Goal: Information Seeking & Learning: Find specific fact

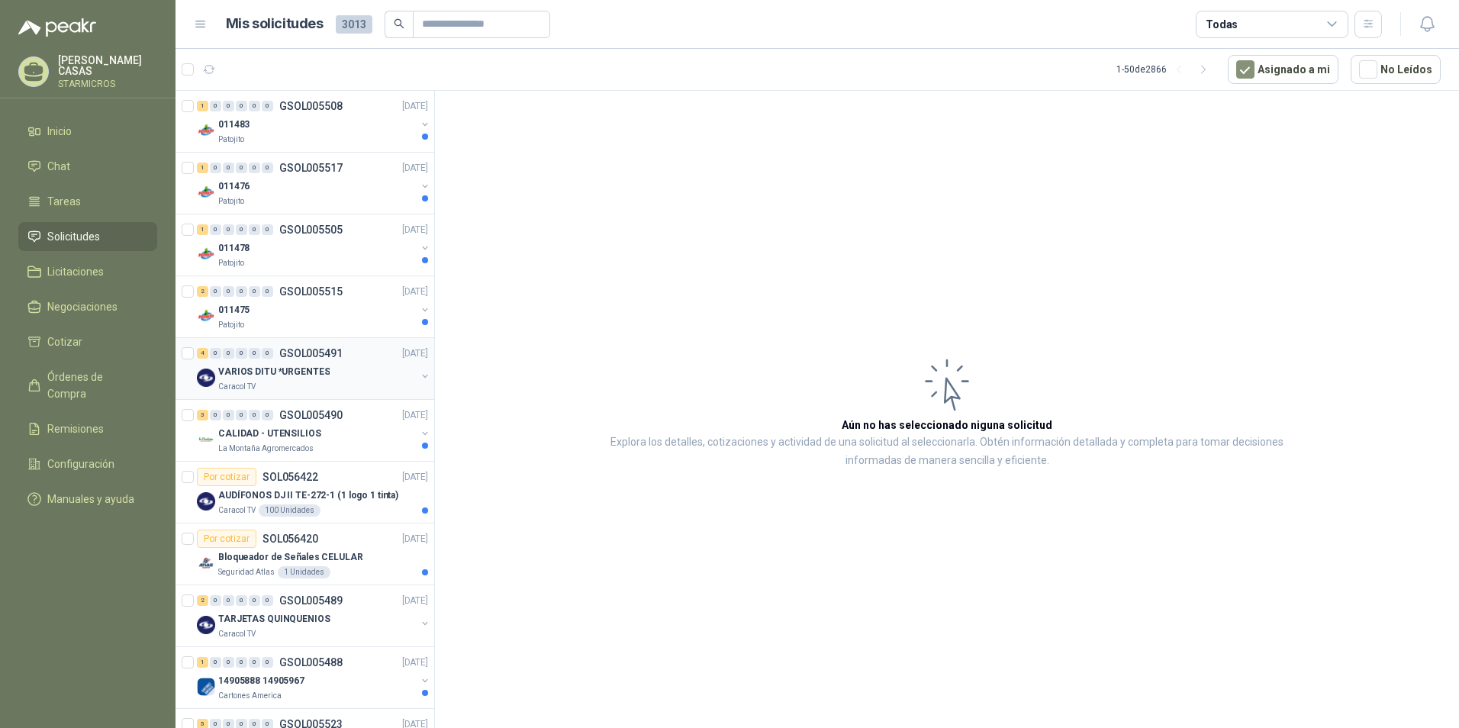
click at [327, 385] on div "Caracol TV" at bounding box center [317, 387] width 198 height 12
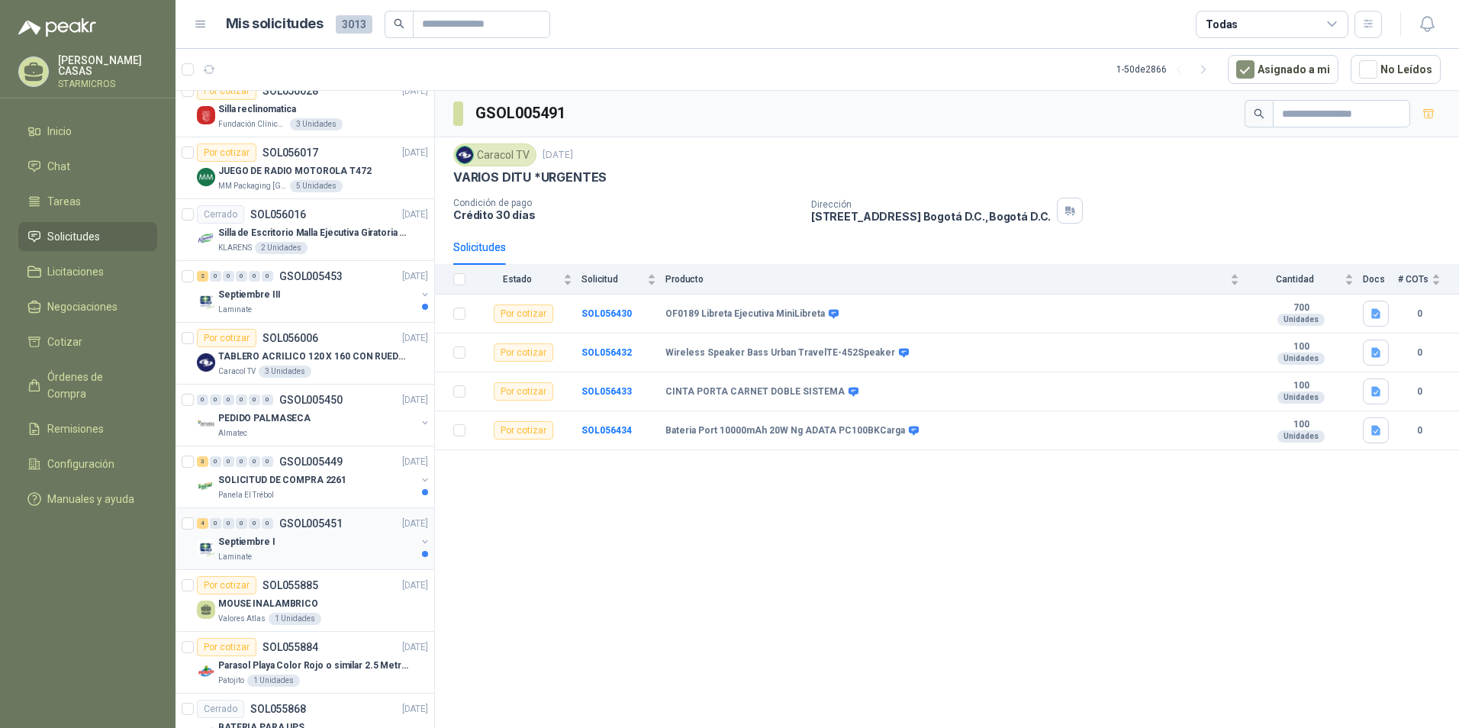
scroll to position [2164, 0]
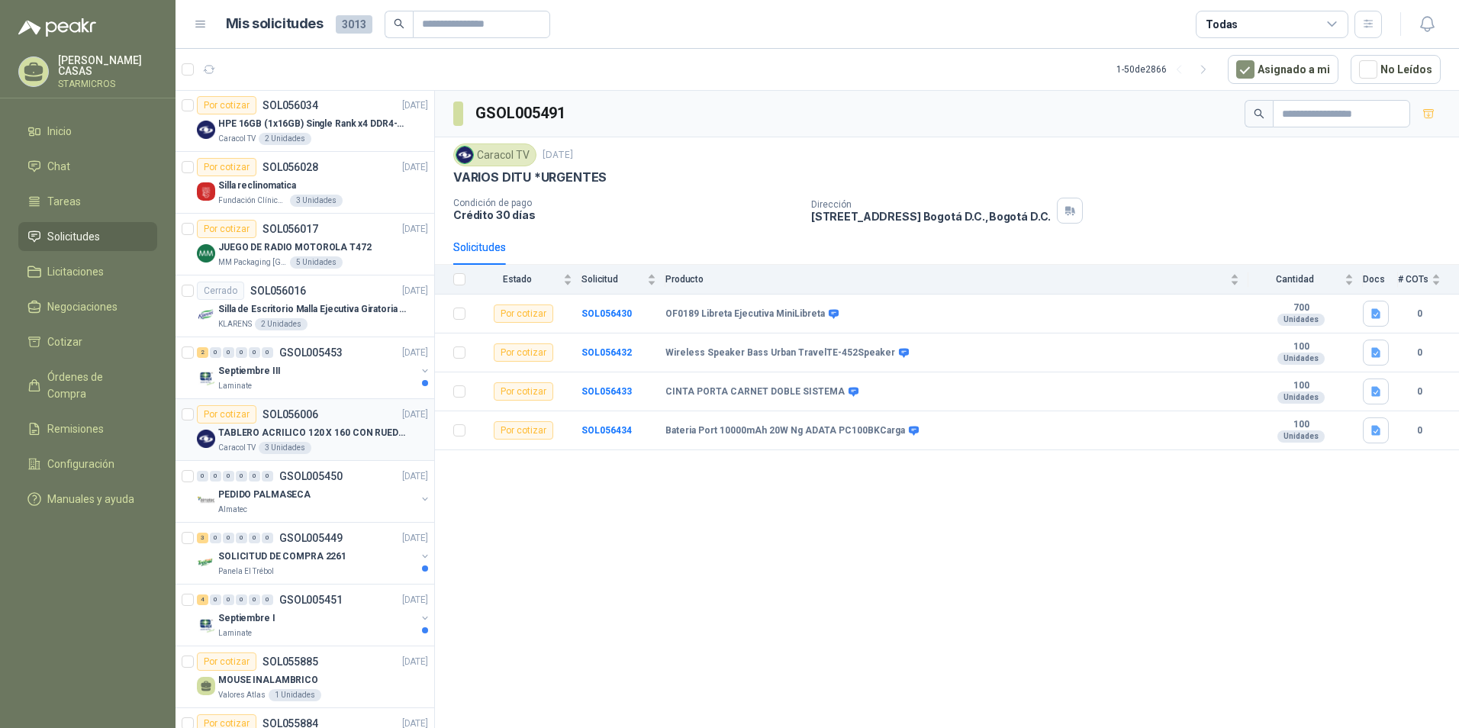
click at [358, 430] on p "TABLERO ACRILICO 120 X 160 CON RUEDAS" at bounding box center [313, 433] width 190 height 14
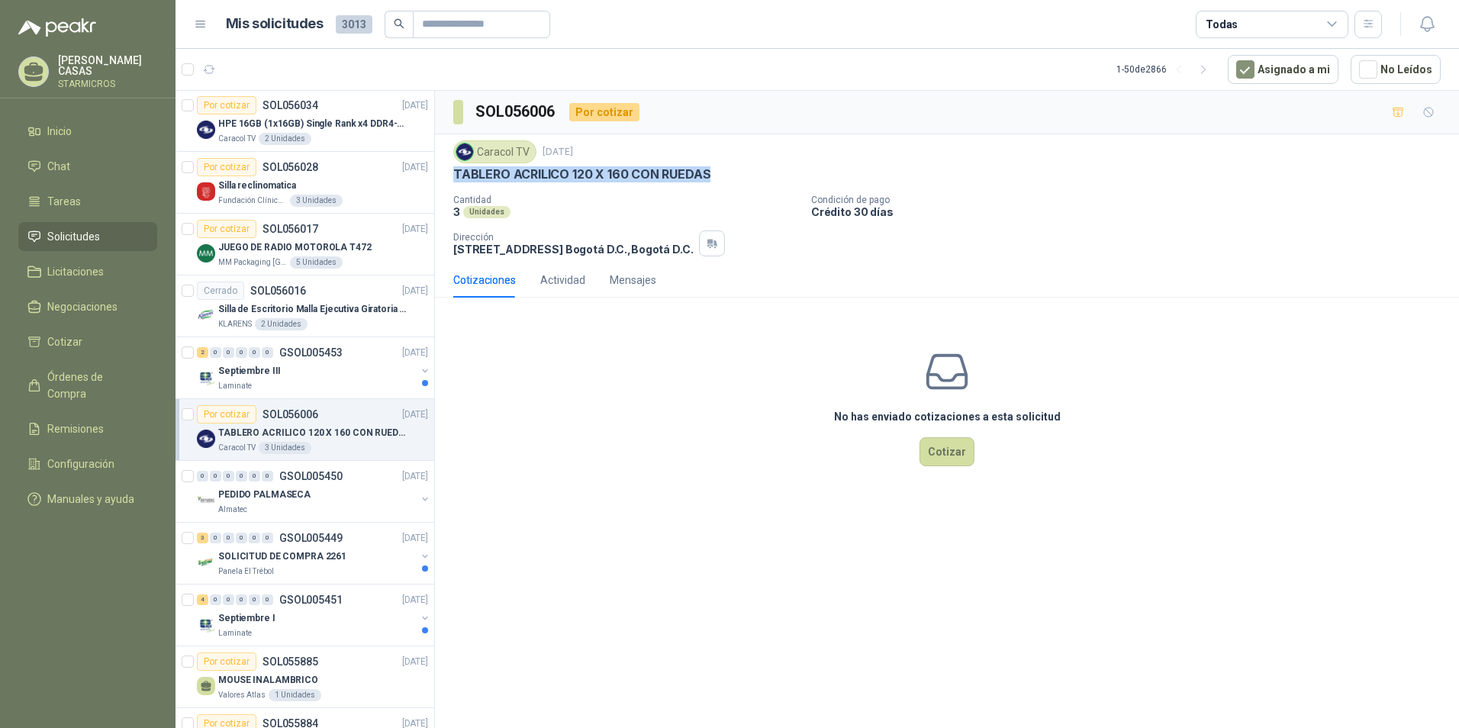
drag, startPoint x: 449, startPoint y: 169, endPoint x: 710, endPoint y: 171, distance: 260.2
click at [710, 171] on div "Caracol TV [DATE] TABLERO ACRILICO 120 X 160 CON [PERSON_NAME] Cantidad 3 Unida…" at bounding box center [947, 198] width 1024 height 128
copy p "TABLERO ACRILICO 120 X 160 CON RUEDAS"
click at [305, 375] on div "Septiembre III" at bounding box center [317, 371] width 198 height 18
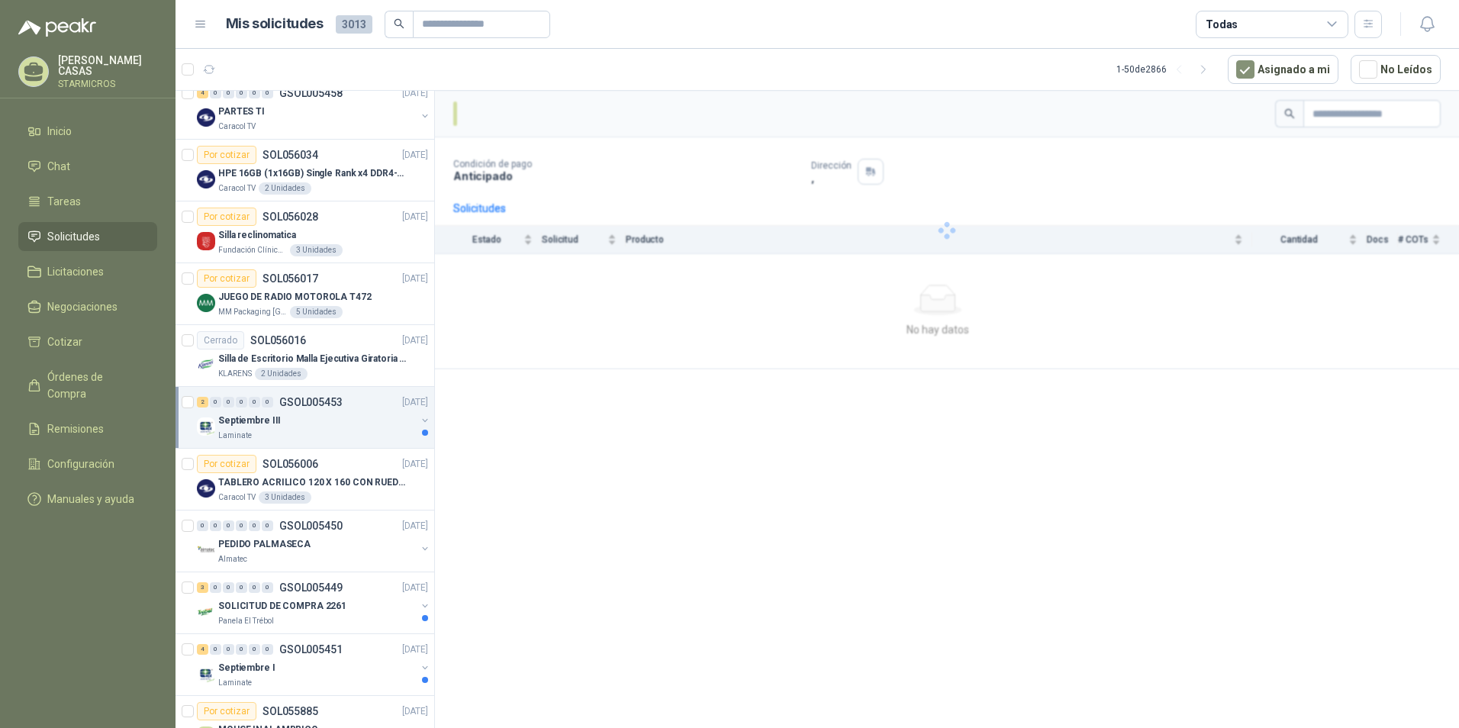
scroll to position [2087, 0]
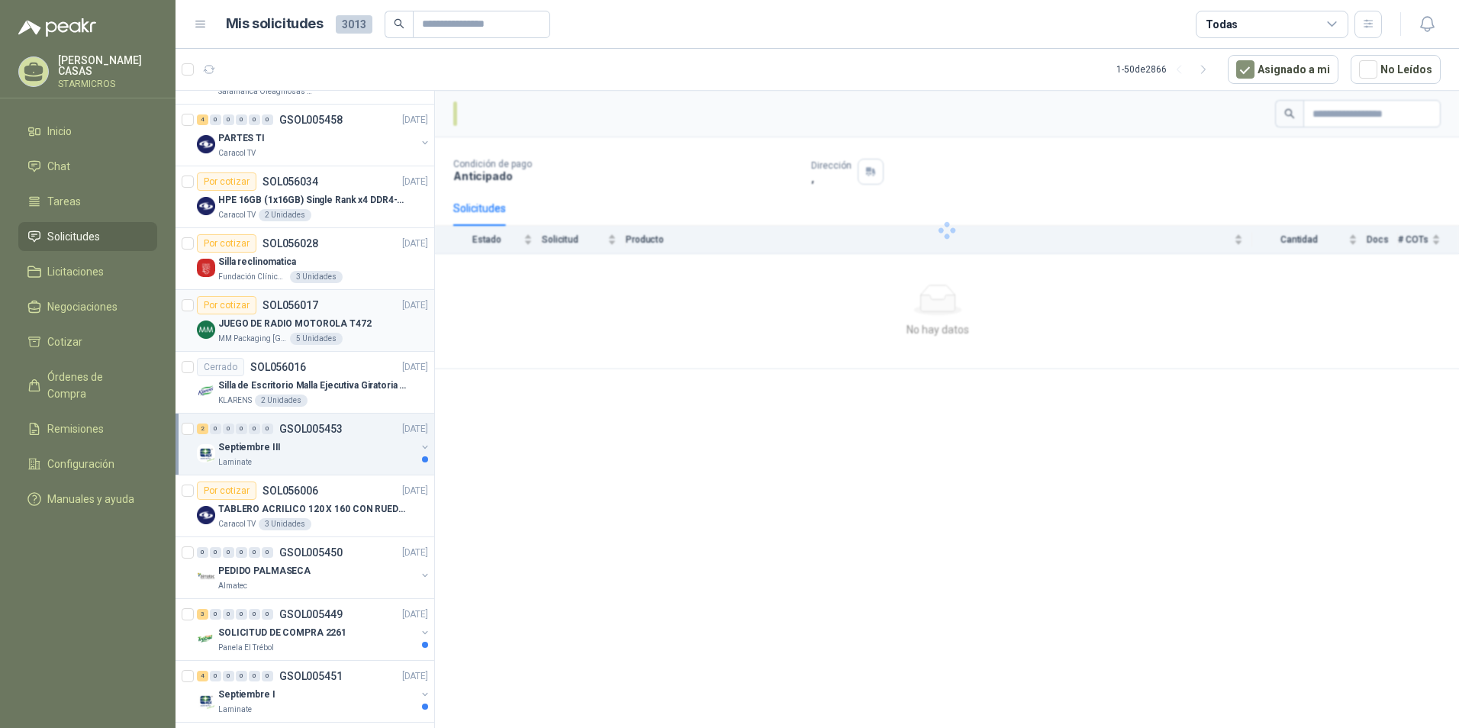
click at [360, 334] on div "MM Packaging [GEOGRAPHIC_DATA] 5 Unidades" at bounding box center [323, 339] width 210 height 12
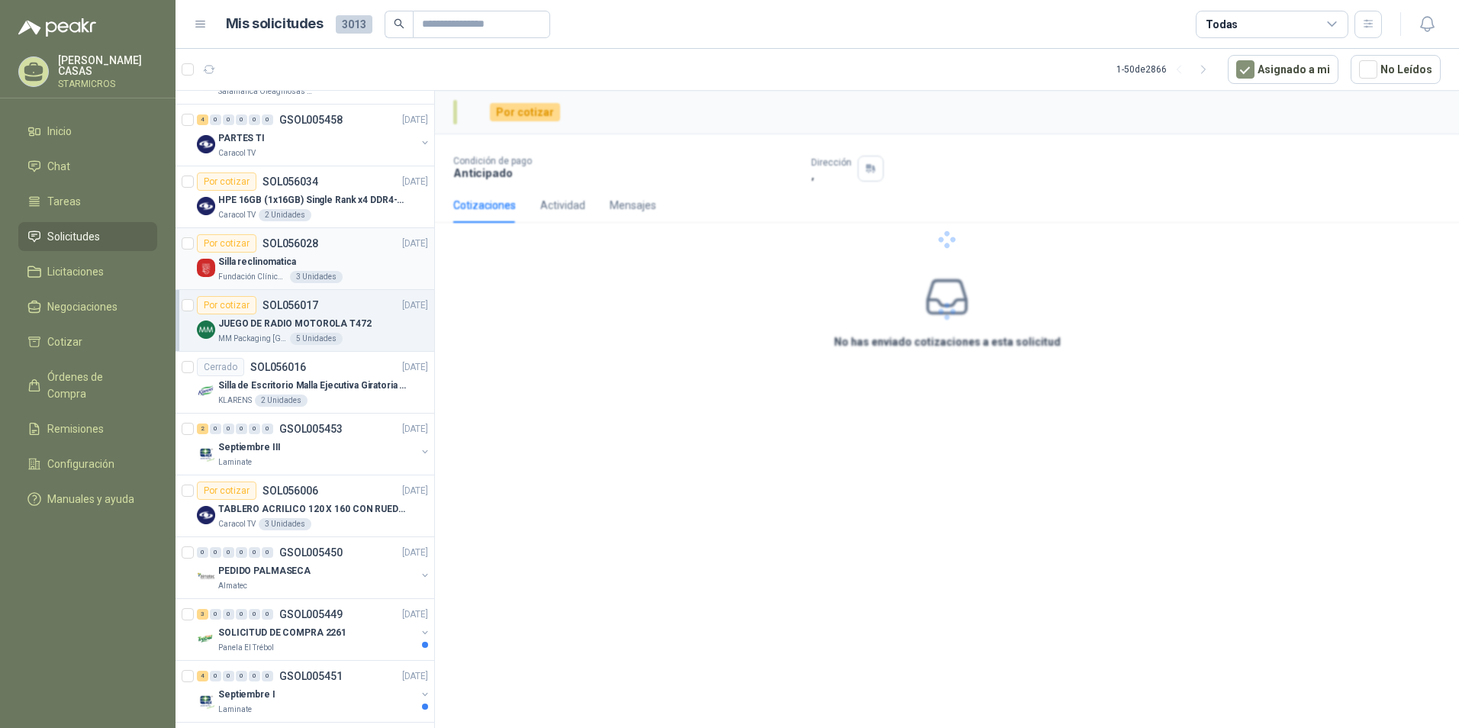
click at [343, 277] on div "Fundación Clínica Shaio 3 Unidades" at bounding box center [323, 277] width 210 height 12
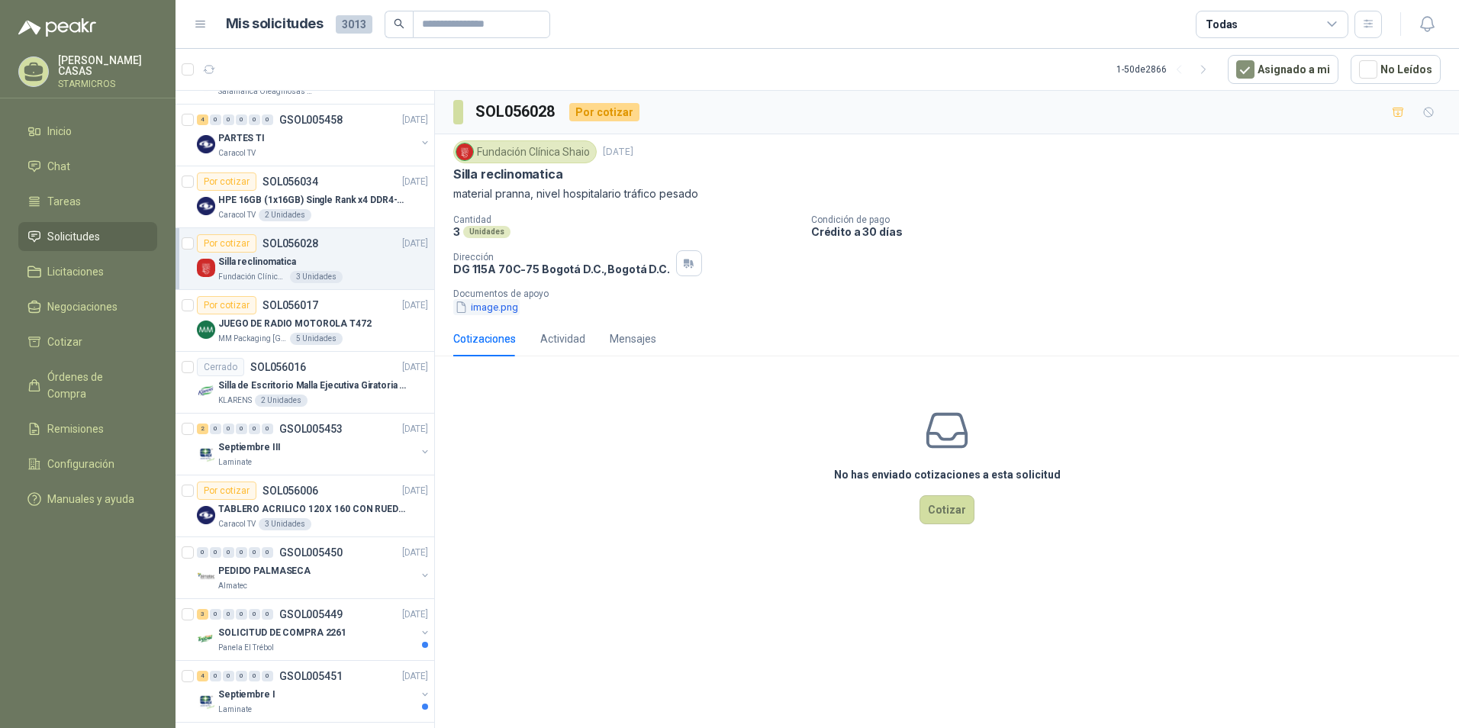
click at [501, 311] on button "image.png" at bounding box center [486, 307] width 66 height 16
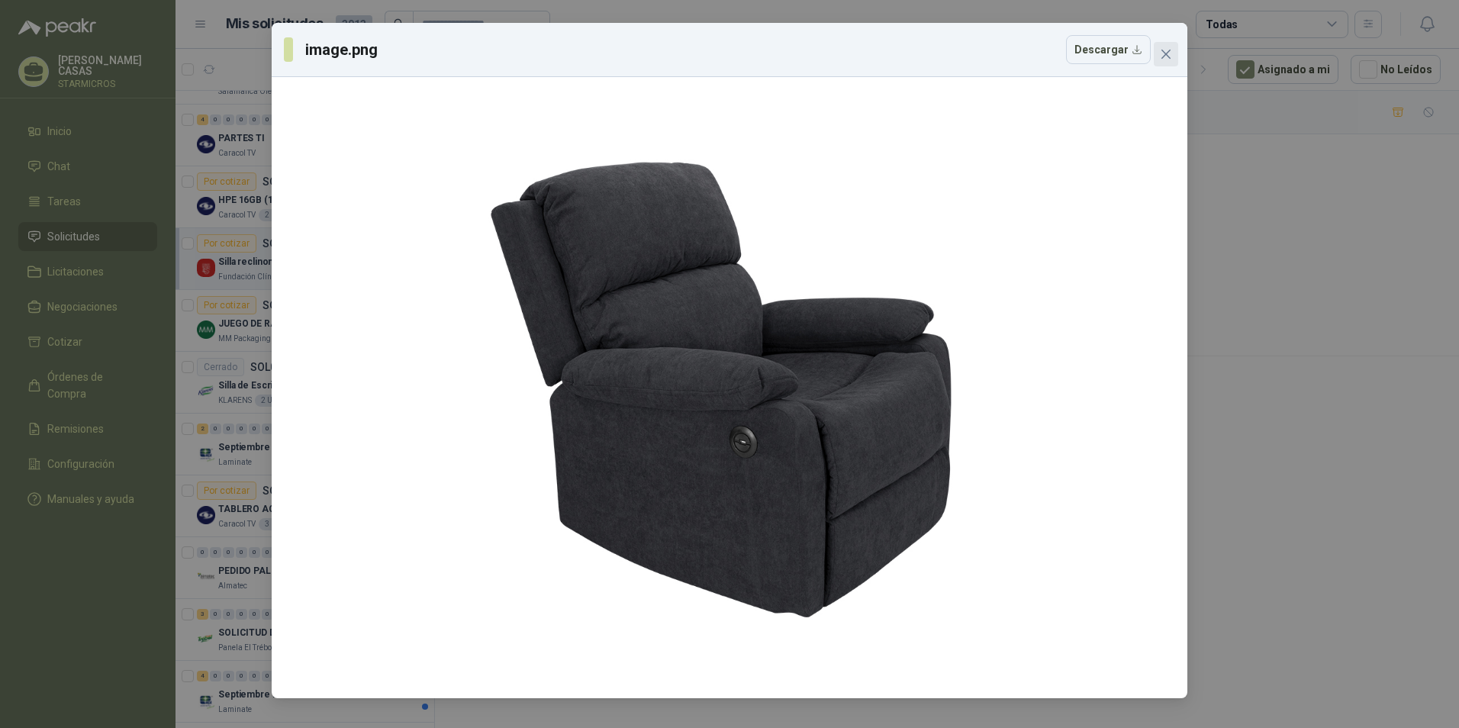
click at [1166, 61] on button "Close" at bounding box center [1166, 54] width 24 height 24
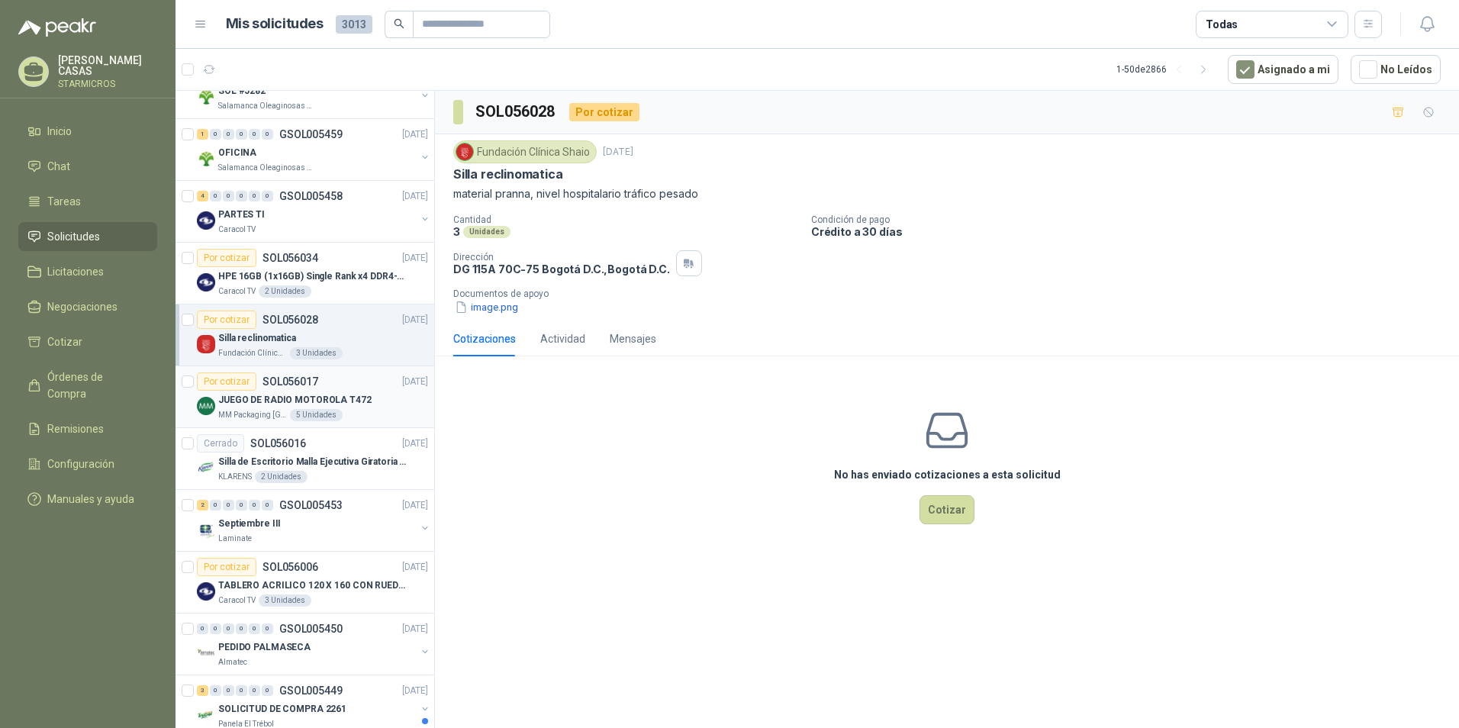
scroll to position [1935, 0]
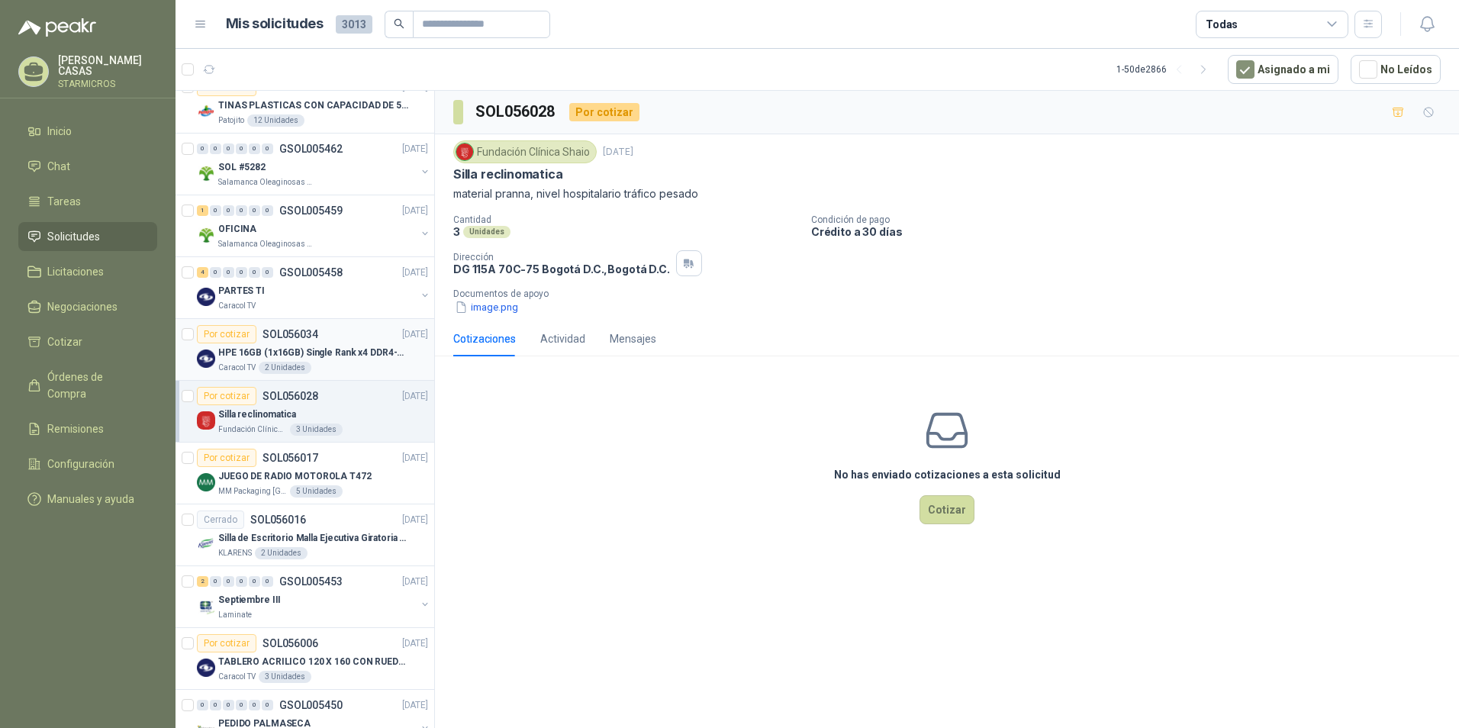
click at [337, 366] on div "Caracol TV 2 Unidades" at bounding box center [323, 368] width 210 height 12
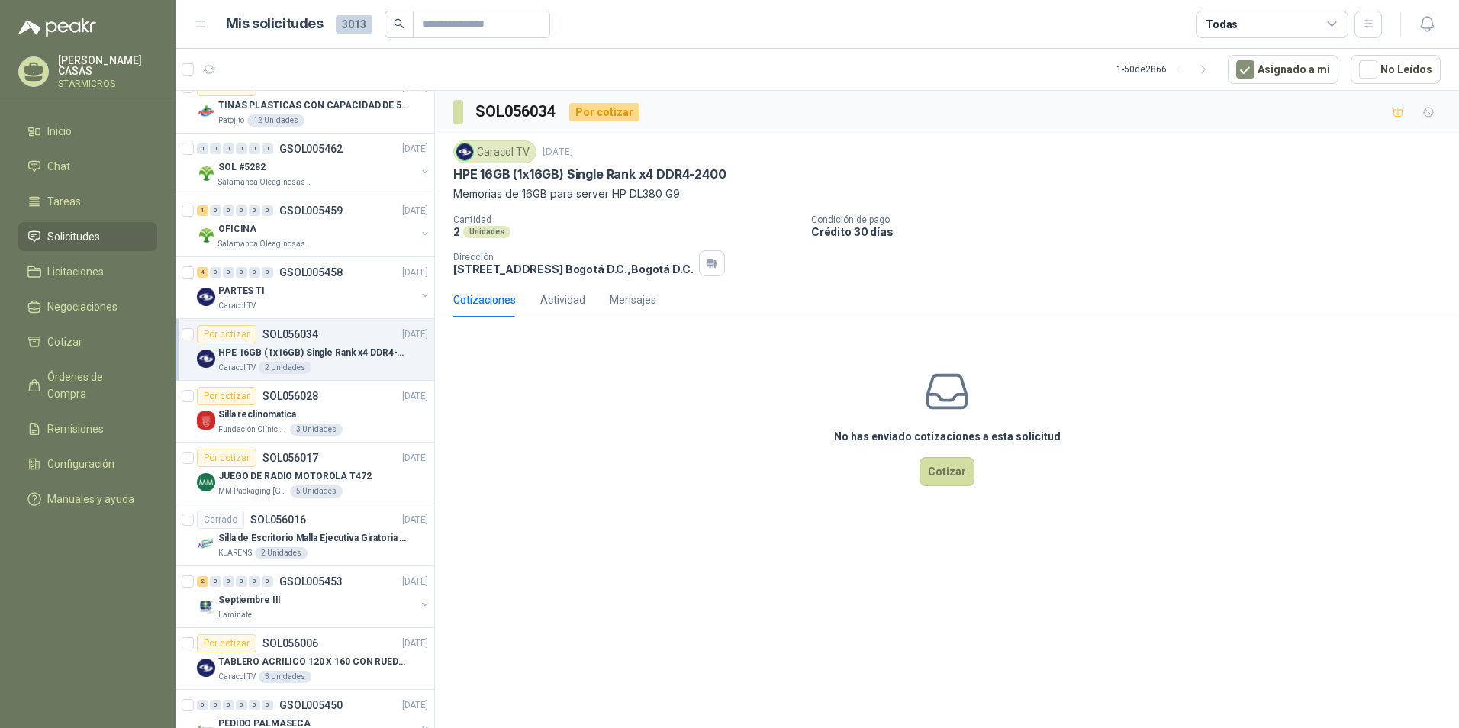
click at [449, 179] on div "Caracol TV [DATE] HPE 16GB (1x16GB) Single Rank x4 DDR4-2400 Memorias de 16GB p…" at bounding box center [947, 208] width 1024 height 148
drag, startPoint x: 471, startPoint y: 192, endPoint x: 678, endPoint y: 194, distance: 207.5
click at [678, 194] on div "Caracol TV [DATE] HPE 16GB (1x16GB) Single Rank x4 DDR4-2400 Memorias de 16GB p…" at bounding box center [947, 208] width 1024 height 148
copy p "Memorias de 16GB para server HP DL380 G9"
click at [290, 292] on div "PARTES TI" at bounding box center [317, 291] width 198 height 18
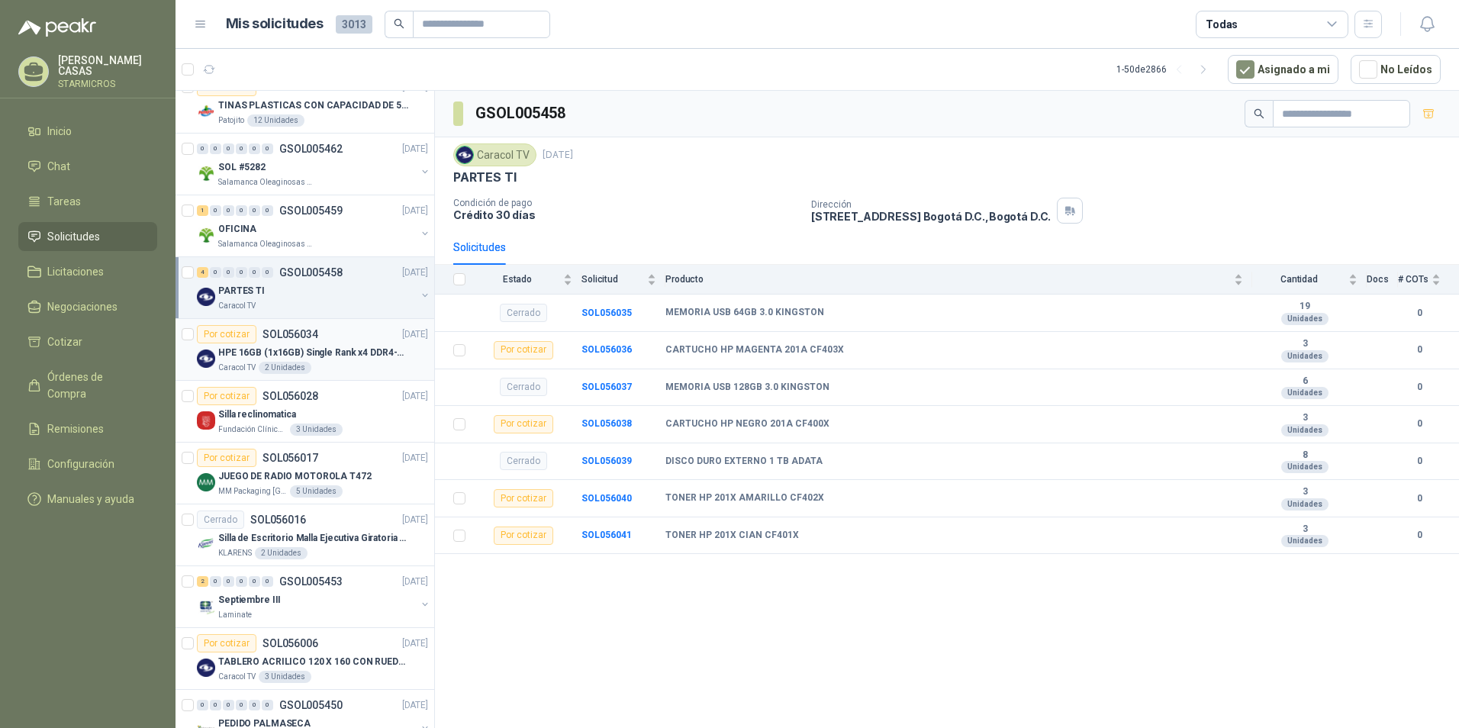
click at [327, 332] on div "Por cotizar SOL056034 [DATE]" at bounding box center [312, 334] width 231 height 18
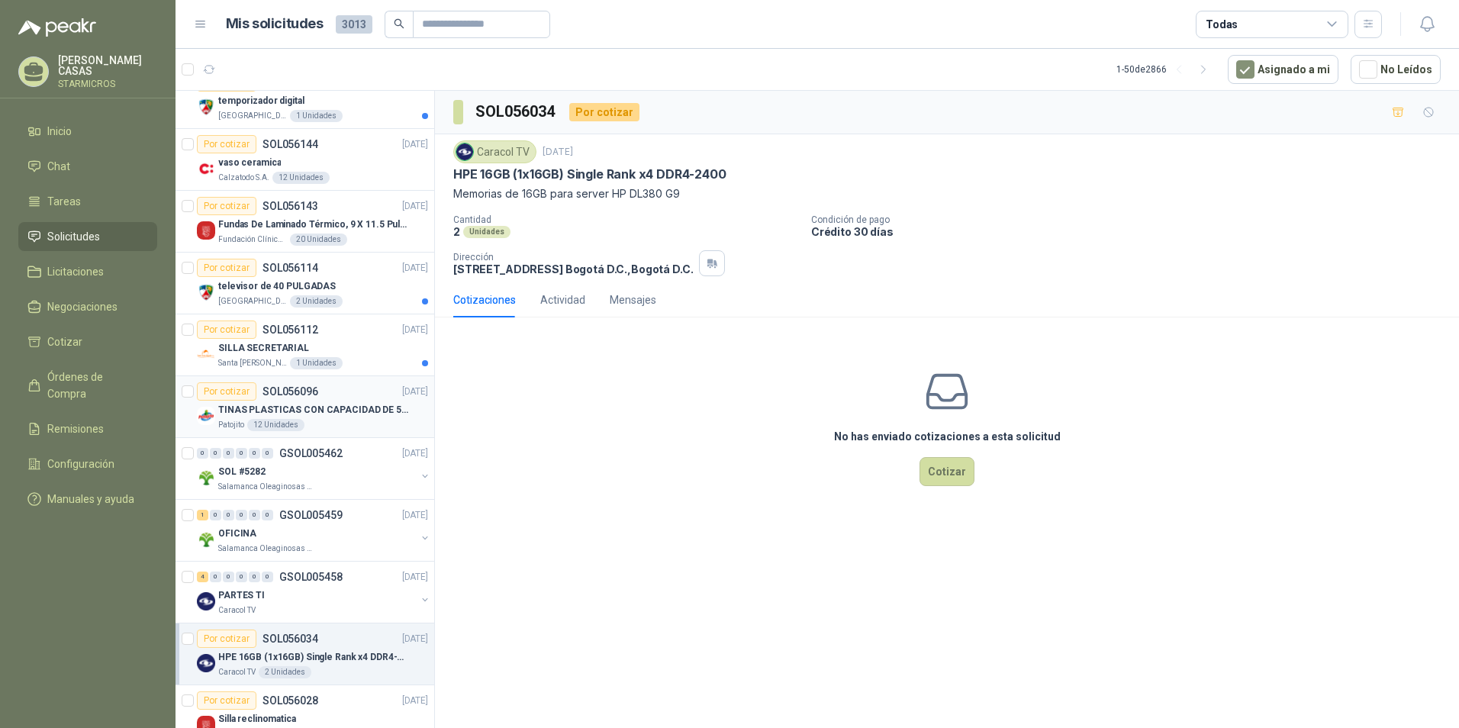
scroll to position [1630, 0]
click at [338, 370] on article "Por cotizar SOL056112 [DATE] SILLA SECRETARIAL Santa [PERSON_NAME] 1 Unidades" at bounding box center [304, 346] width 259 height 62
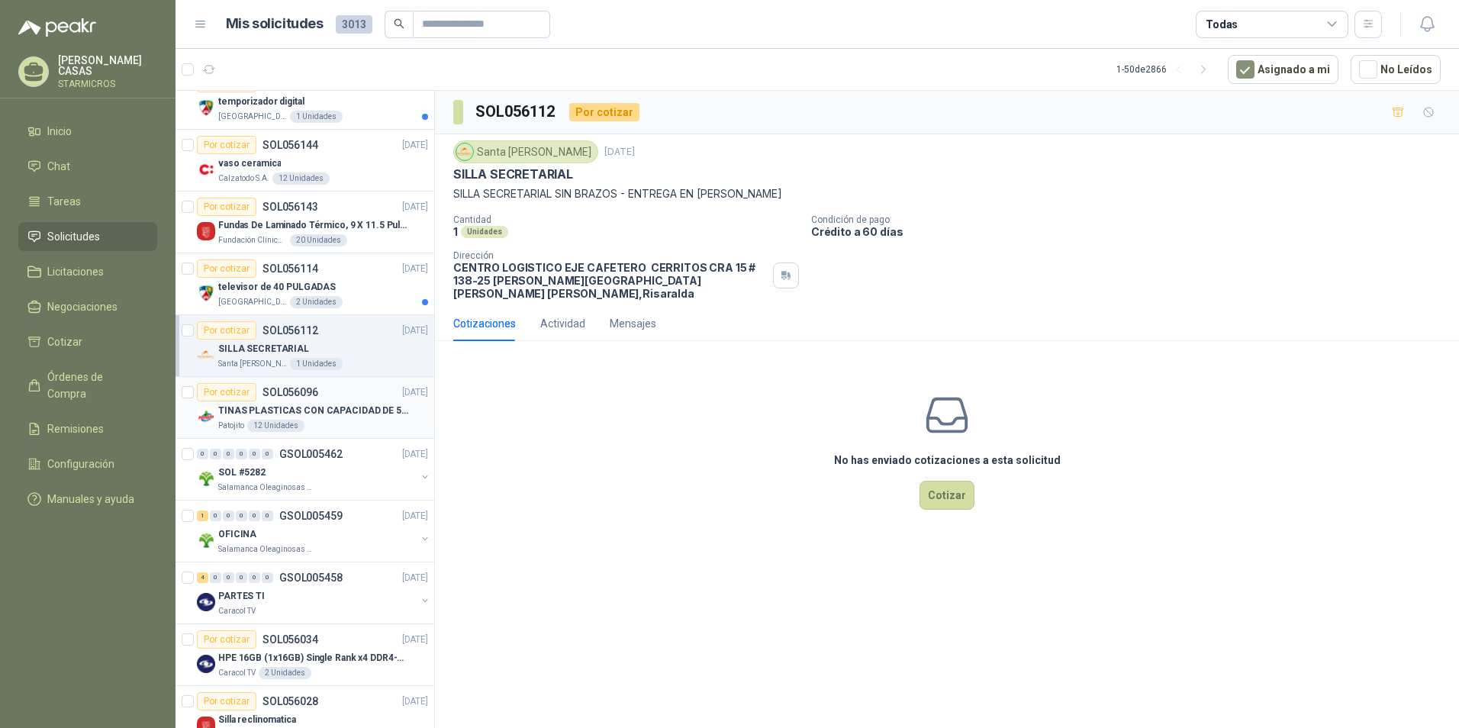
scroll to position [1553, 0]
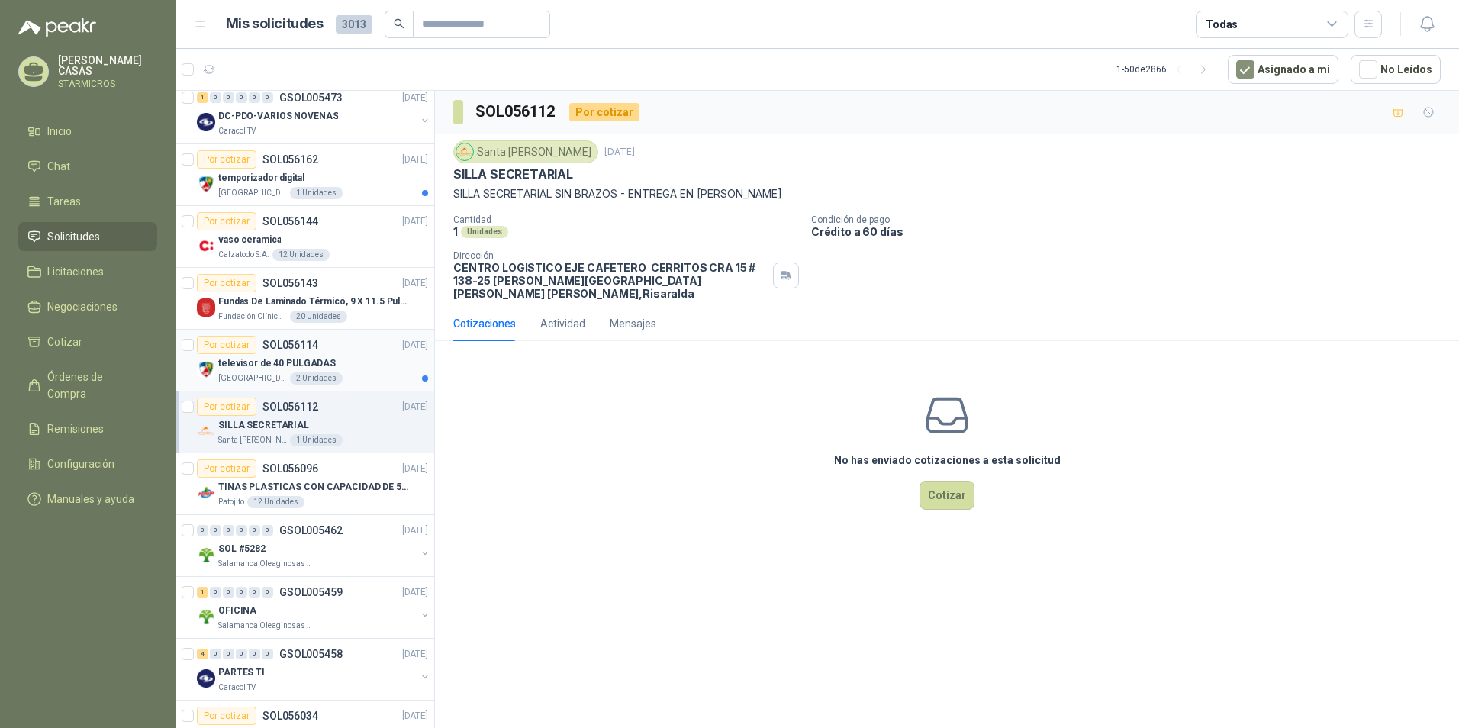
click at [349, 365] on div "televisor de 40 PULGADAS" at bounding box center [323, 363] width 210 height 18
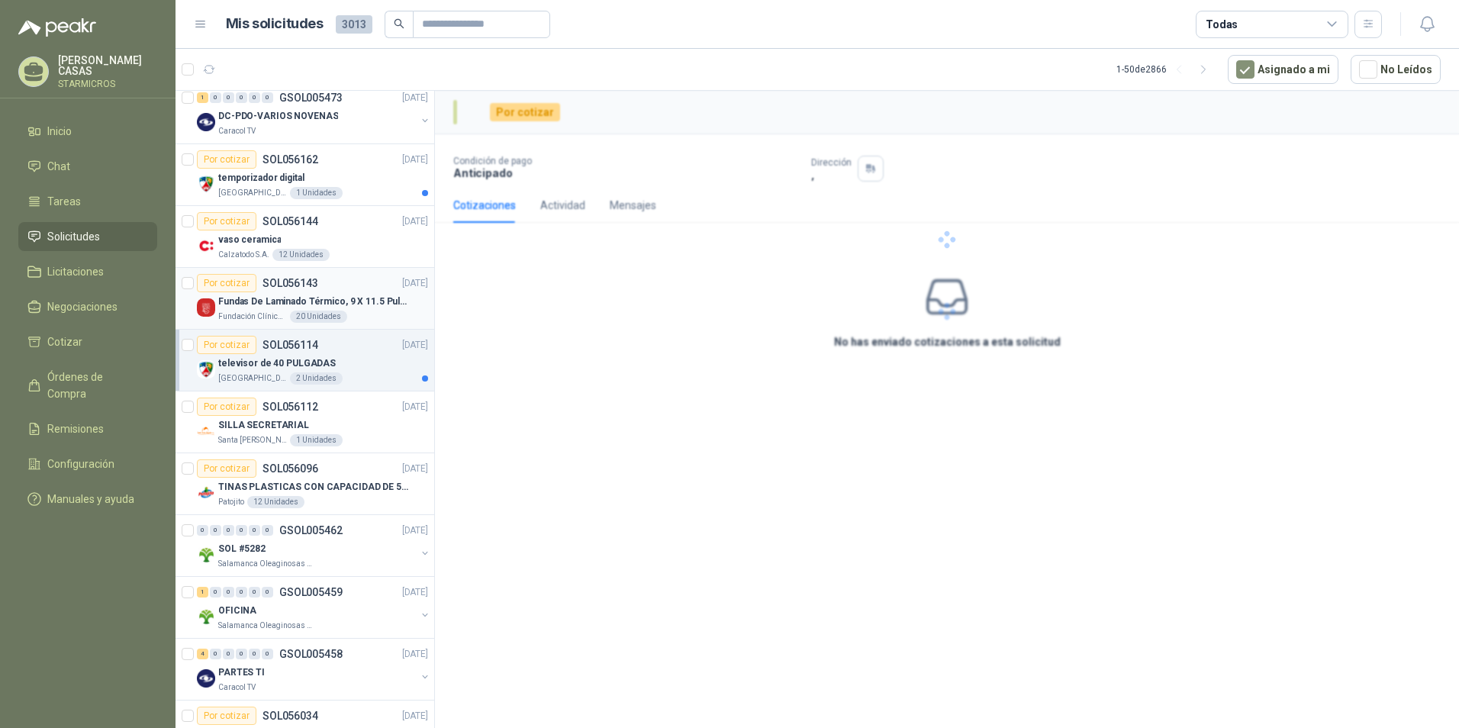
click at [359, 311] on div "Fundación Clínica Shaio 20 Unidades" at bounding box center [323, 317] width 210 height 12
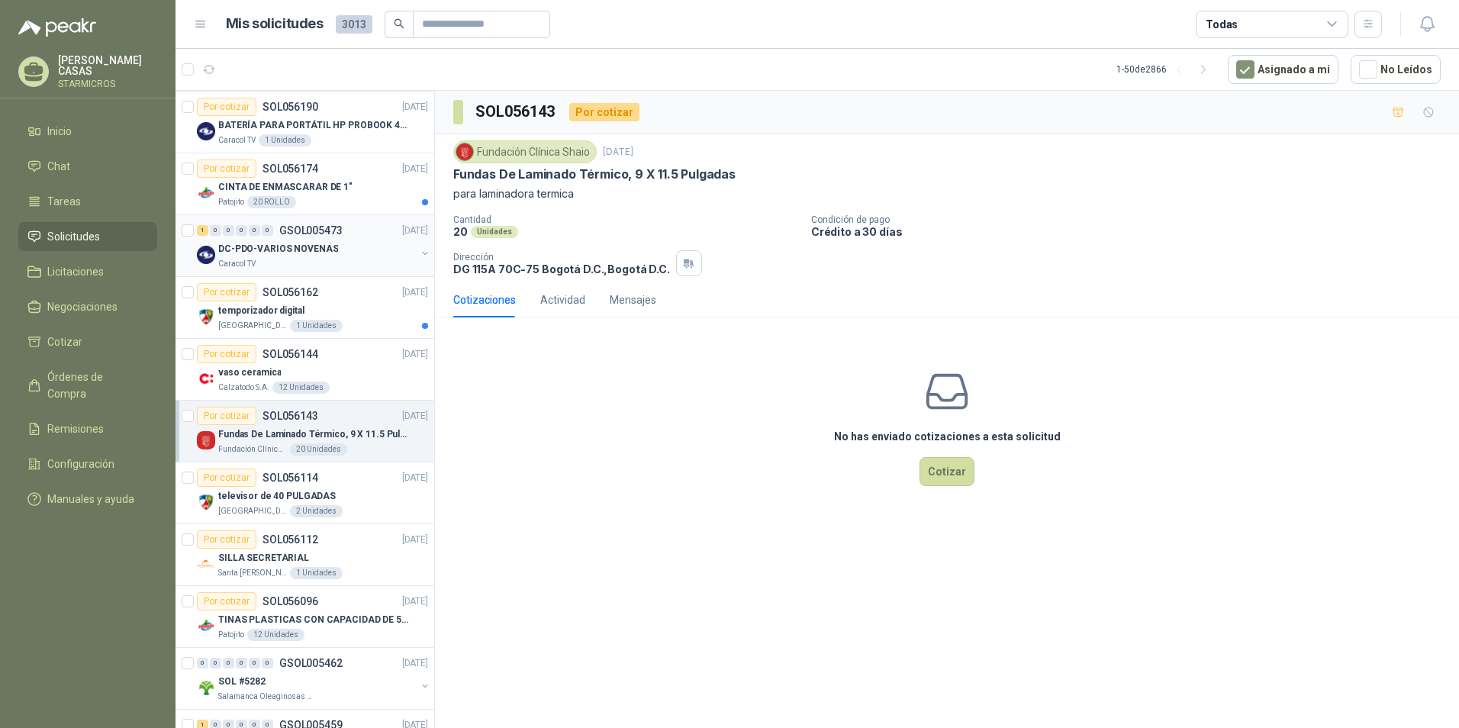
scroll to position [1401, 0]
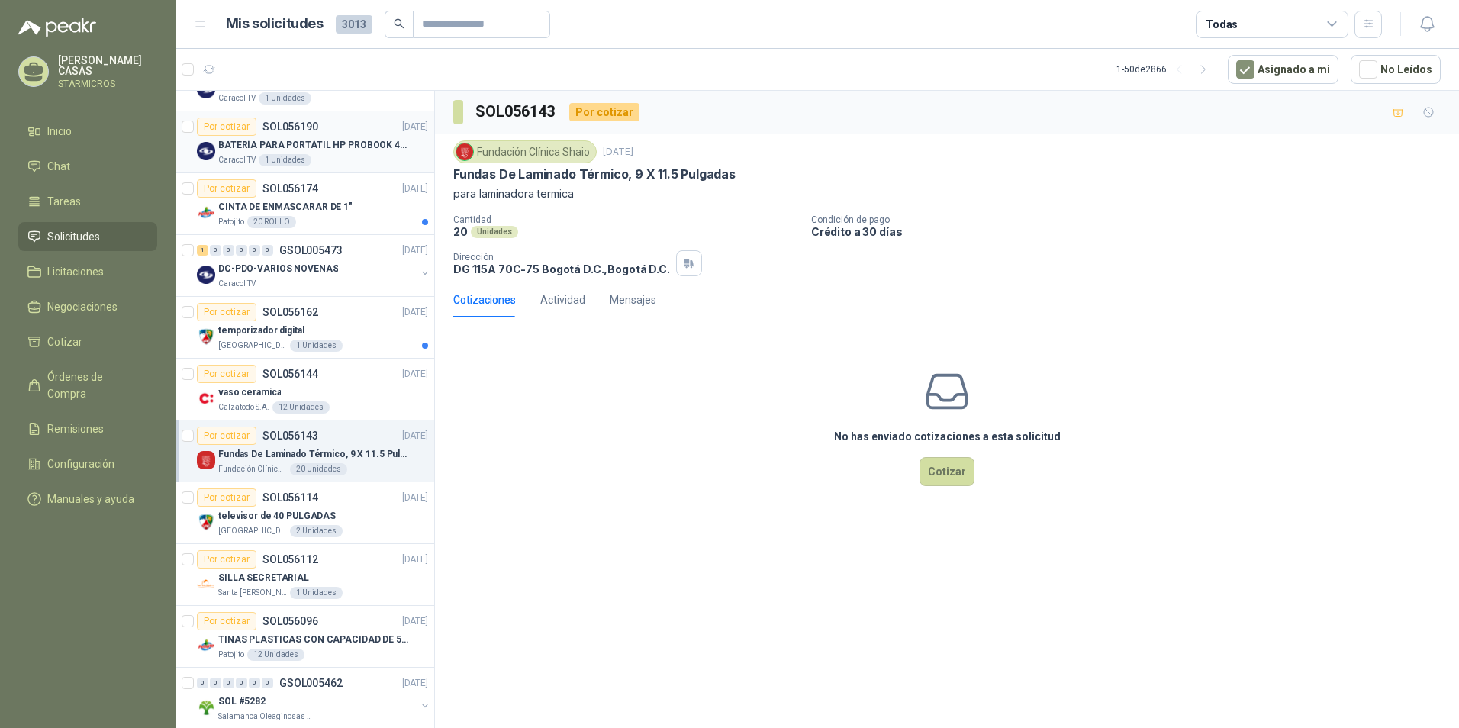
click at [333, 134] on div "Por cotizar SOL056190 [DATE]" at bounding box center [312, 126] width 231 height 18
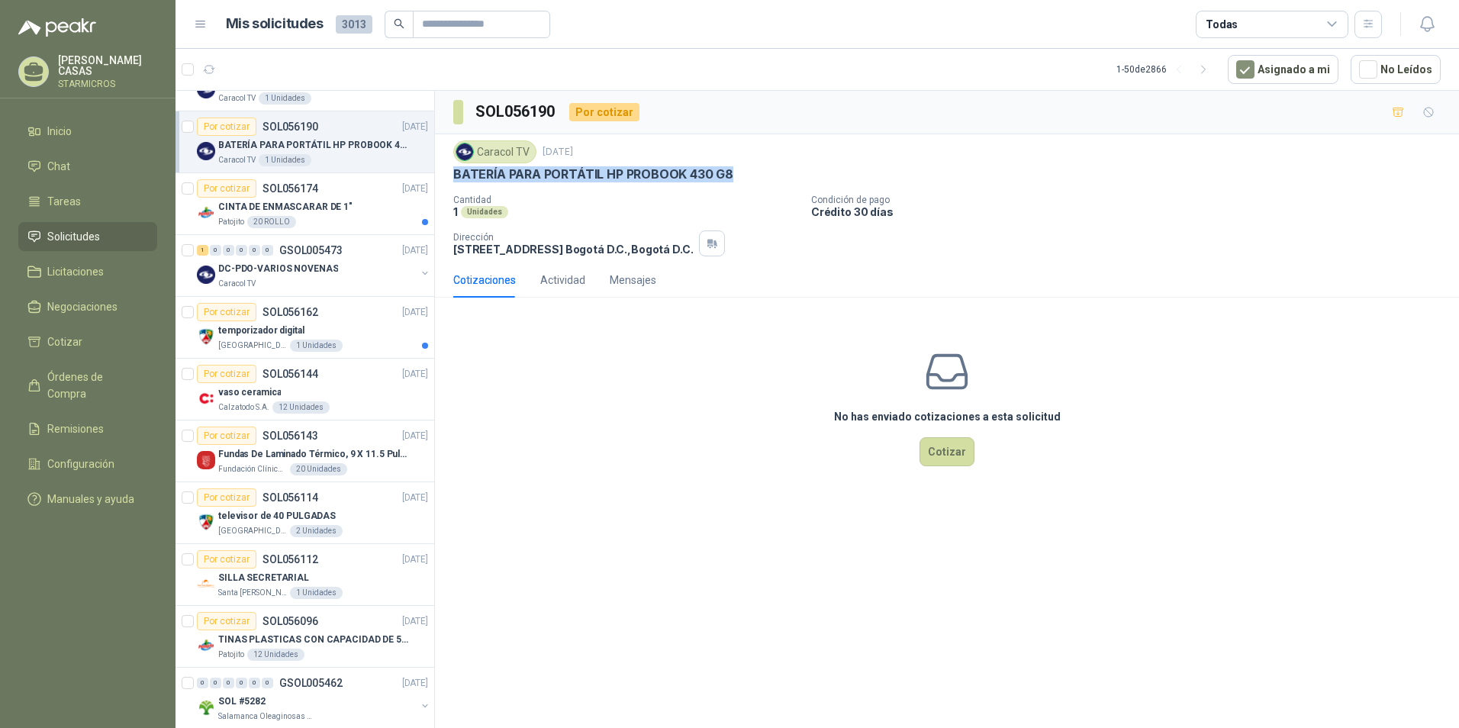
drag, startPoint x: 449, startPoint y: 177, endPoint x: 736, endPoint y: 187, distance: 287.8
click at [736, 187] on div "Caracol TV [DATE] BATERÍA PARA PORTÁTIL HP PROBOOK 430 G8 Cantidad 1 Unidades C…" at bounding box center [947, 198] width 1024 height 128
copy p "BATERÍA PARA PORTÁTIL HP PROBOOK 430 G8"
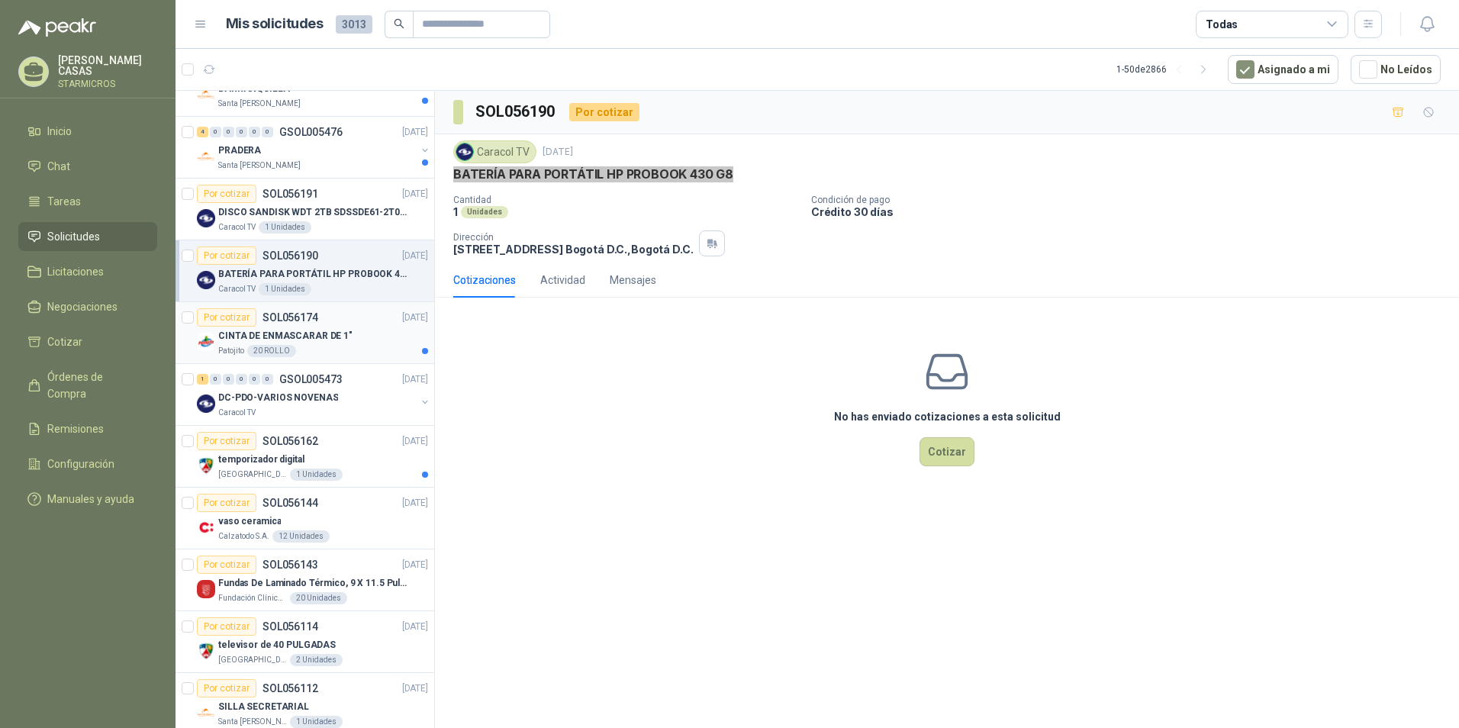
scroll to position [1248, 0]
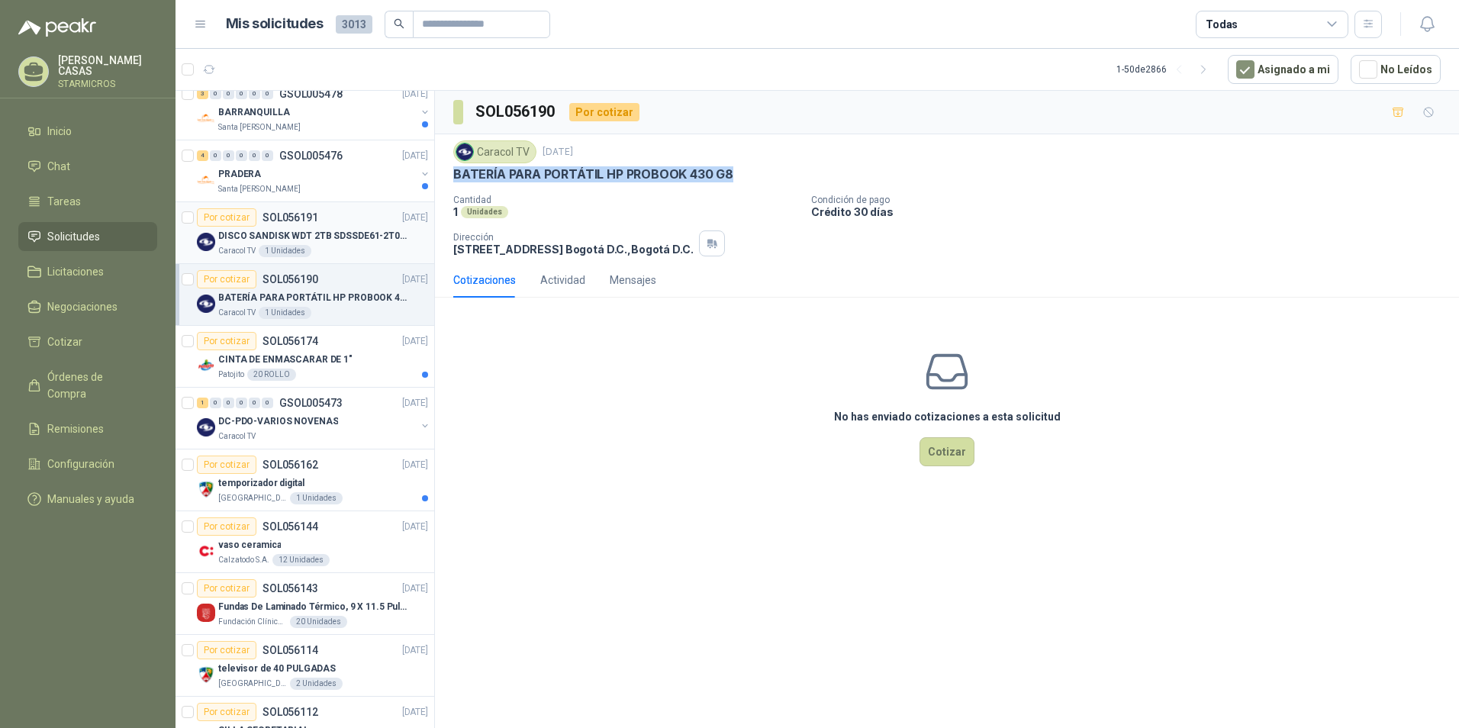
click at [352, 249] on div "Caracol TV 1 Unidades" at bounding box center [323, 251] width 210 height 12
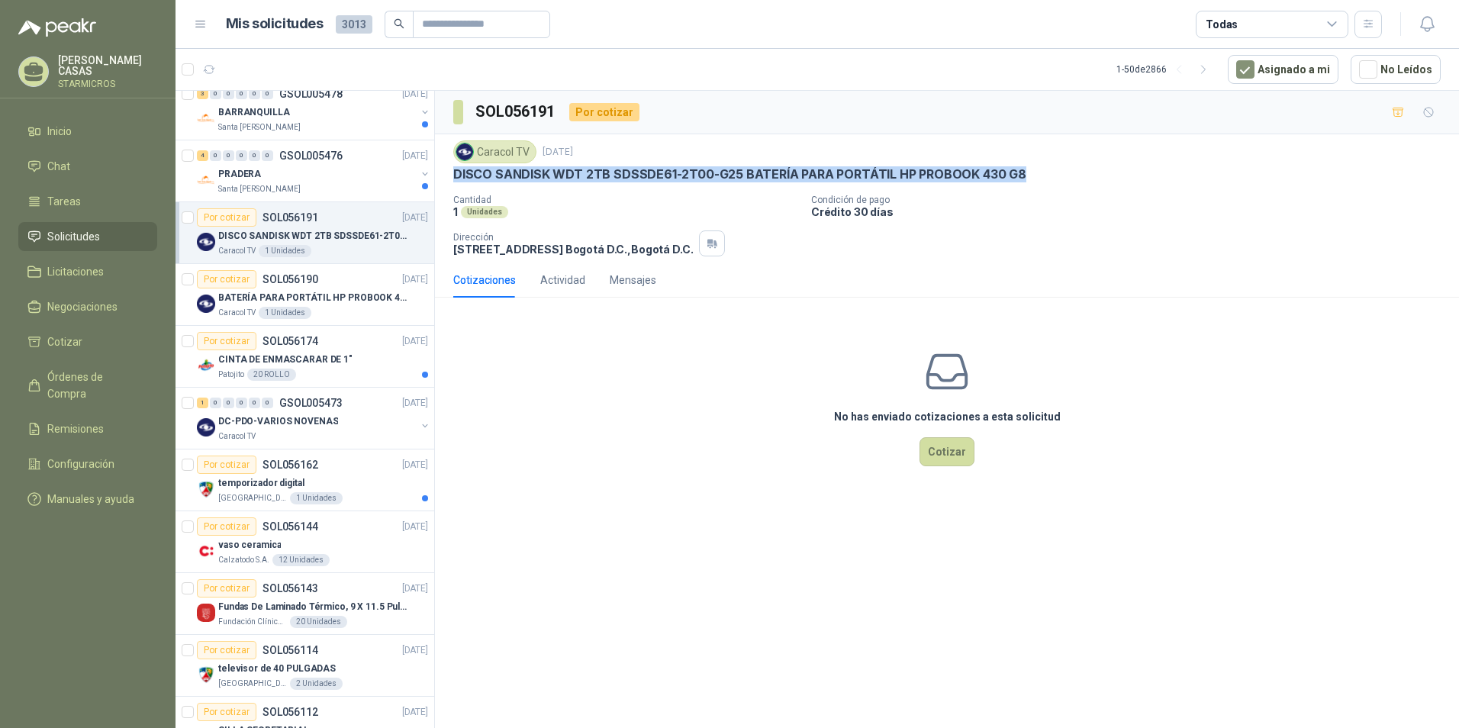
drag, startPoint x: 448, startPoint y: 170, endPoint x: 1016, endPoint y: 179, distance: 568.4
click at [1016, 179] on div "Caracol TV [DATE] DISCO SANDISK WDT 2TB SDSSDE61-2T00-G25 BATERÍA PARA PORTÁTIL…" at bounding box center [947, 198] width 1024 height 128
copy p "DISCO SANDISK WDT 2TB SDSSDE61-2T00-G25 BATERÍA PARA PORTÁTIL HP PROBOOK 430 G8"
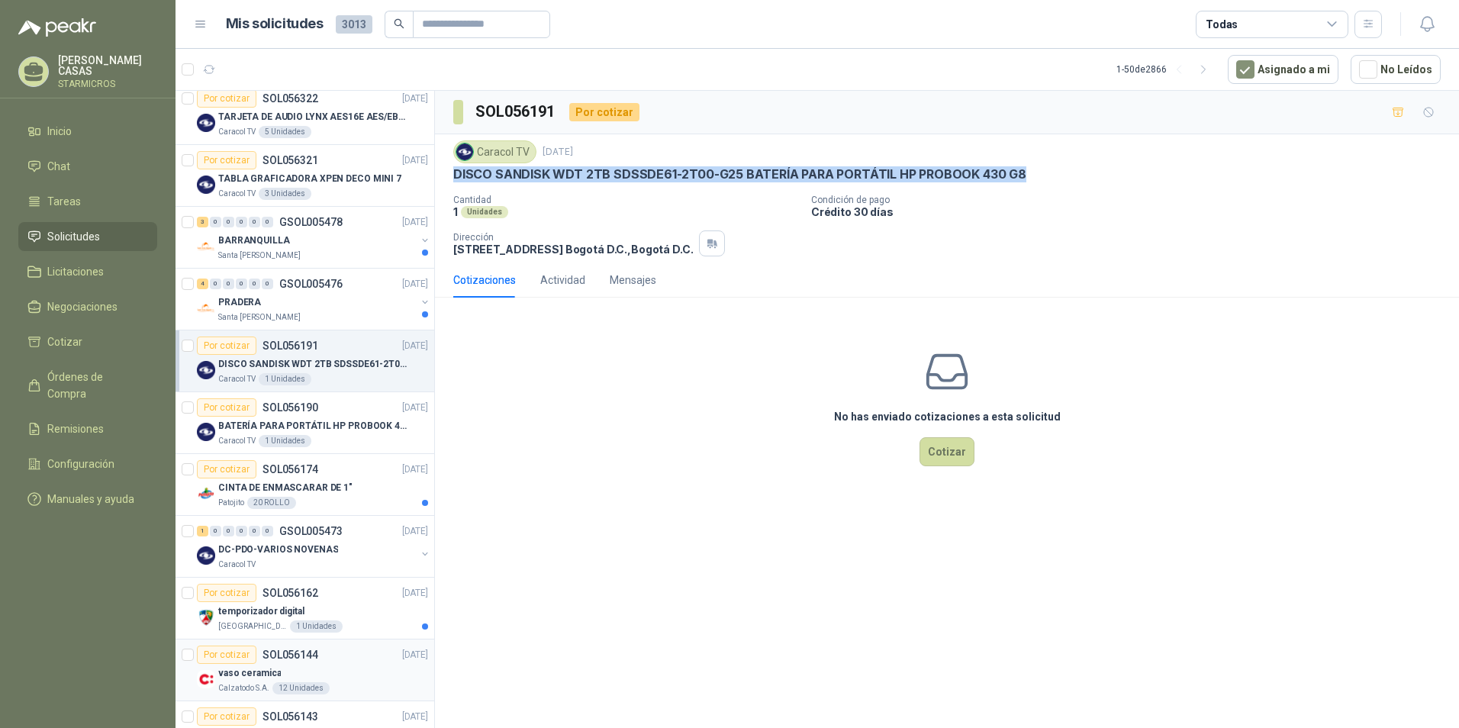
scroll to position [1096, 0]
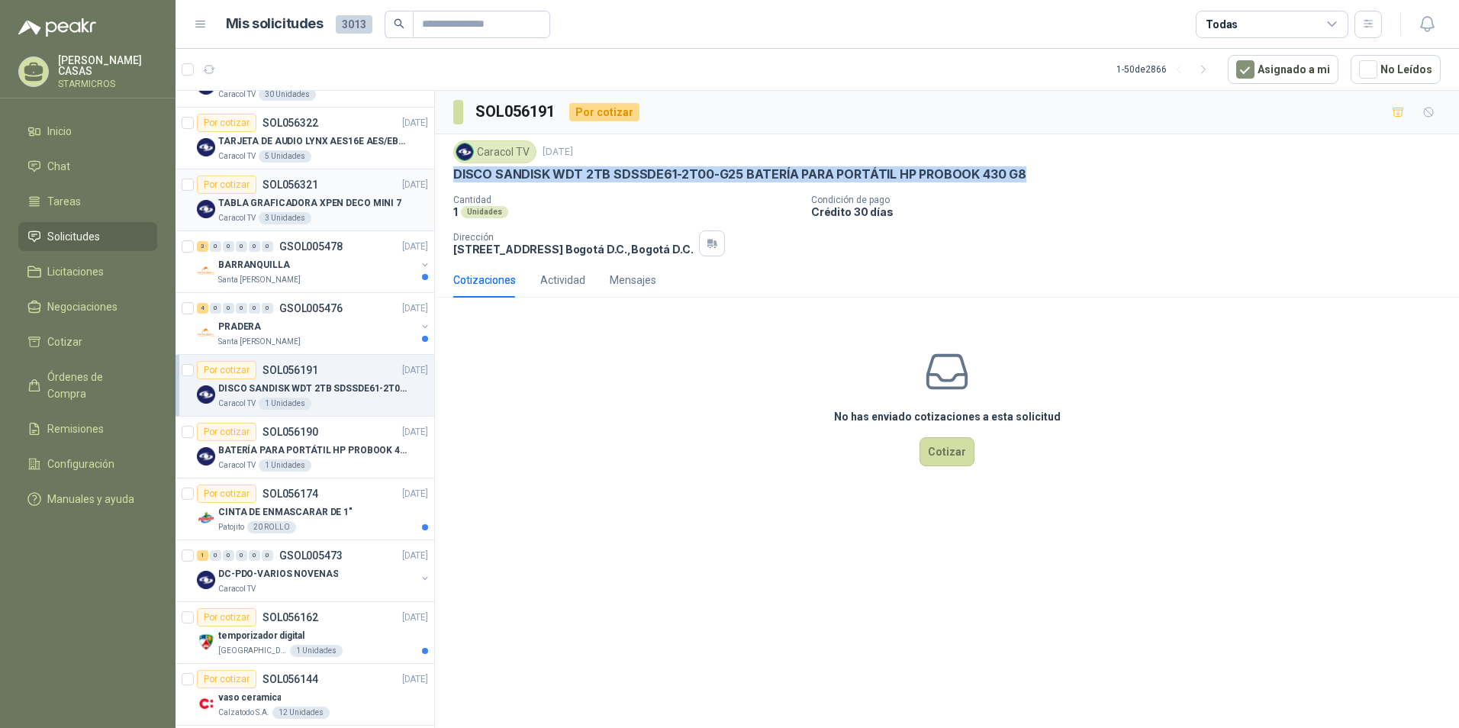
click at [317, 218] on div "Caracol TV 3 Unidades" at bounding box center [323, 218] width 210 height 12
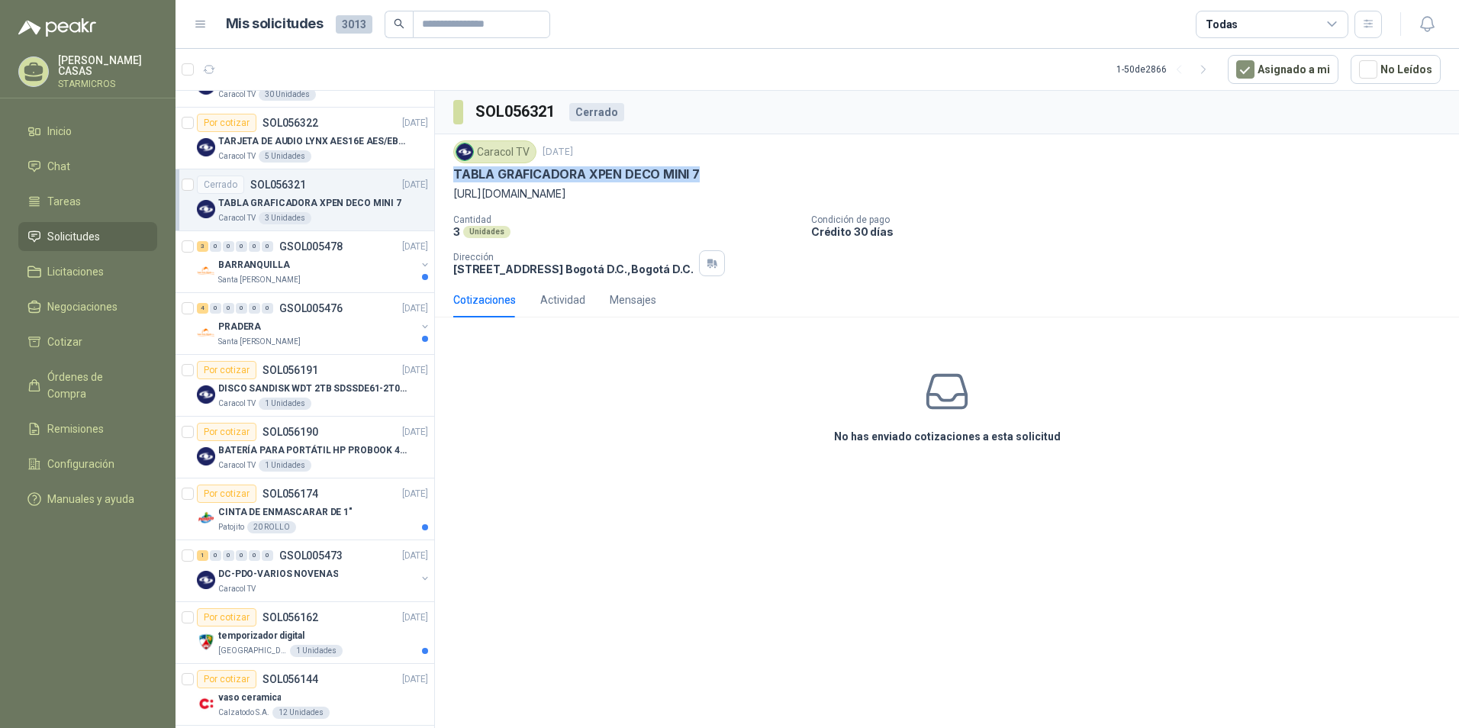
drag, startPoint x: 451, startPoint y: 171, endPoint x: 705, endPoint y: 170, distance: 254.1
click at [705, 170] on div "Caracol TV [DATE] TABLA GRAFICADORA XPEN DECO MINI 7 [URL][DOMAIN_NAME] Cantida…" at bounding box center [947, 208] width 1024 height 148
copy p "TABLA GRAFICADORA XPEN DECO MINI 7"
click at [338, 139] on p "TARJETA DE AUDIO LYNX AES16E AES/EBU PCI" at bounding box center [313, 141] width 190 height 14
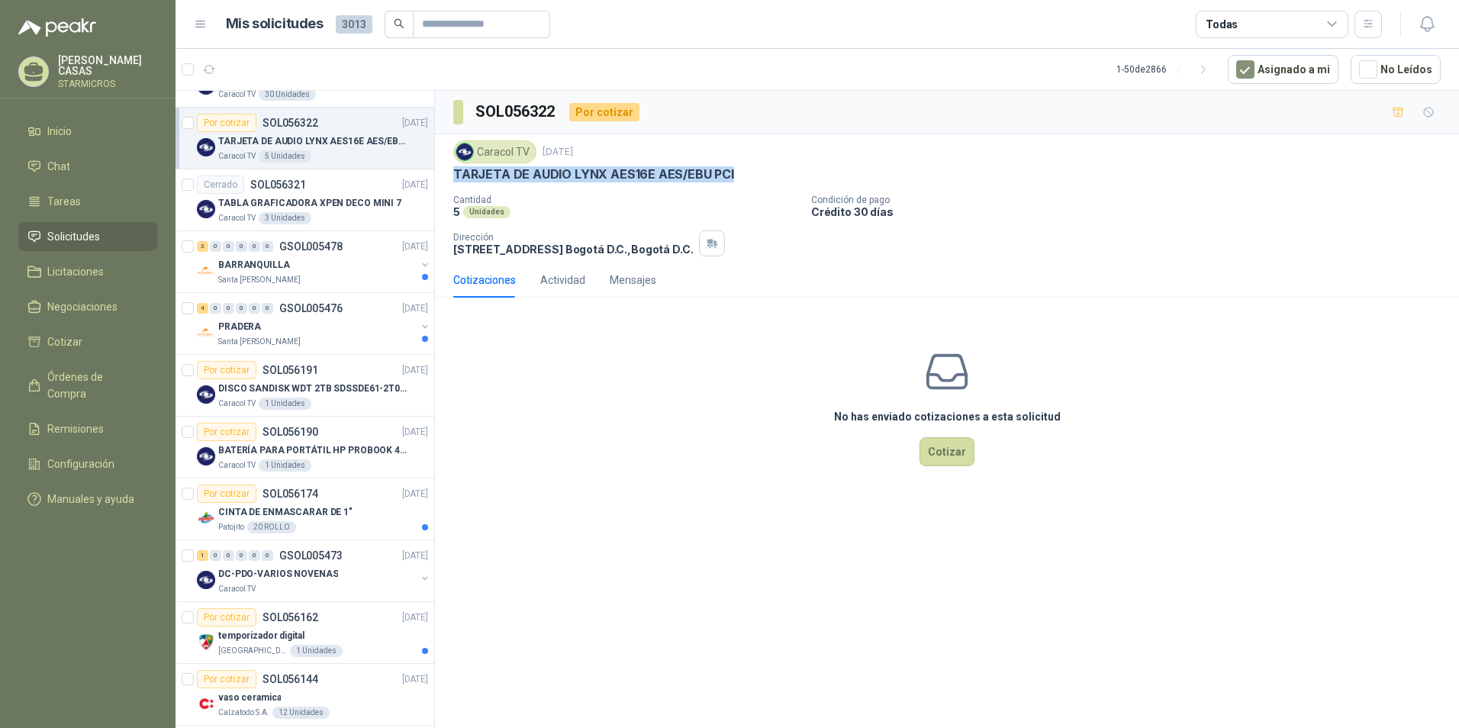
drag, startPoint x: 452, startPoint y: 176, endPoint x: 729, endPoint y: 179, distance: 276.2
click at [729, 179] on div "TARJETA DE AUDIO LYNX AES16E AES/EBU PCI" at bounding box center [946, 174] width 987 height 16
copy p "TARJETA DE AUDIO LYNX AES16E AES/EBU PCI"
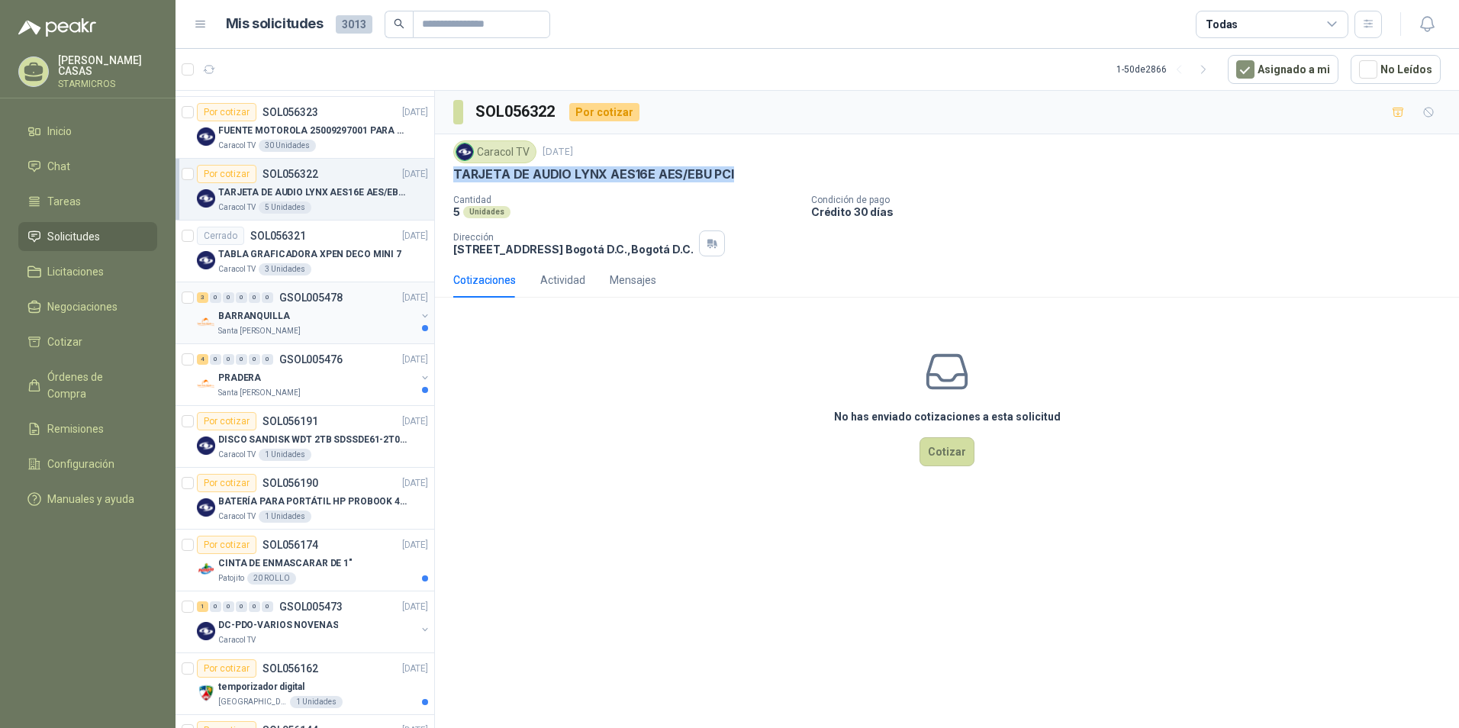
scroll to position [1019, 0]
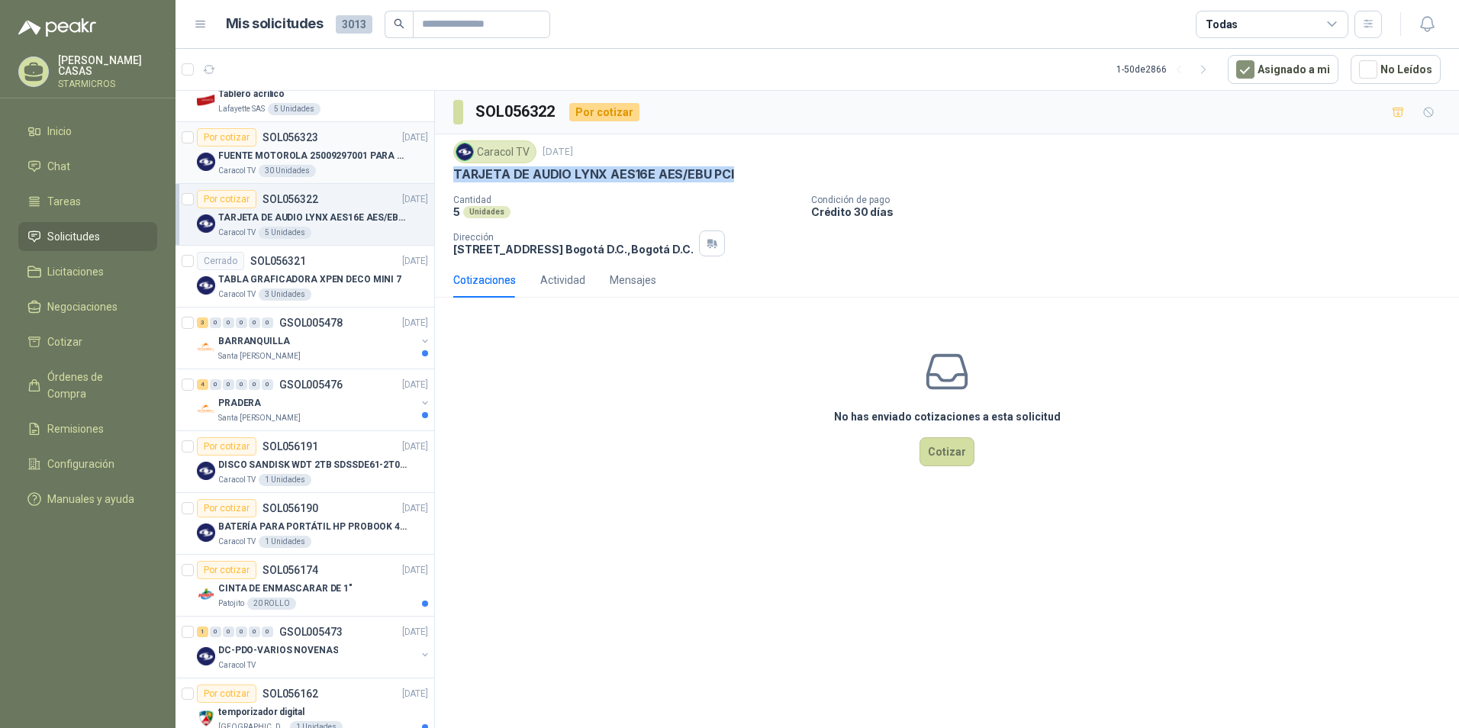
click at [313, 146] on div "FUENTE MOTOROLA 25009297001 PARA EP450" at bounding box center [323, 155] width 210 height 18
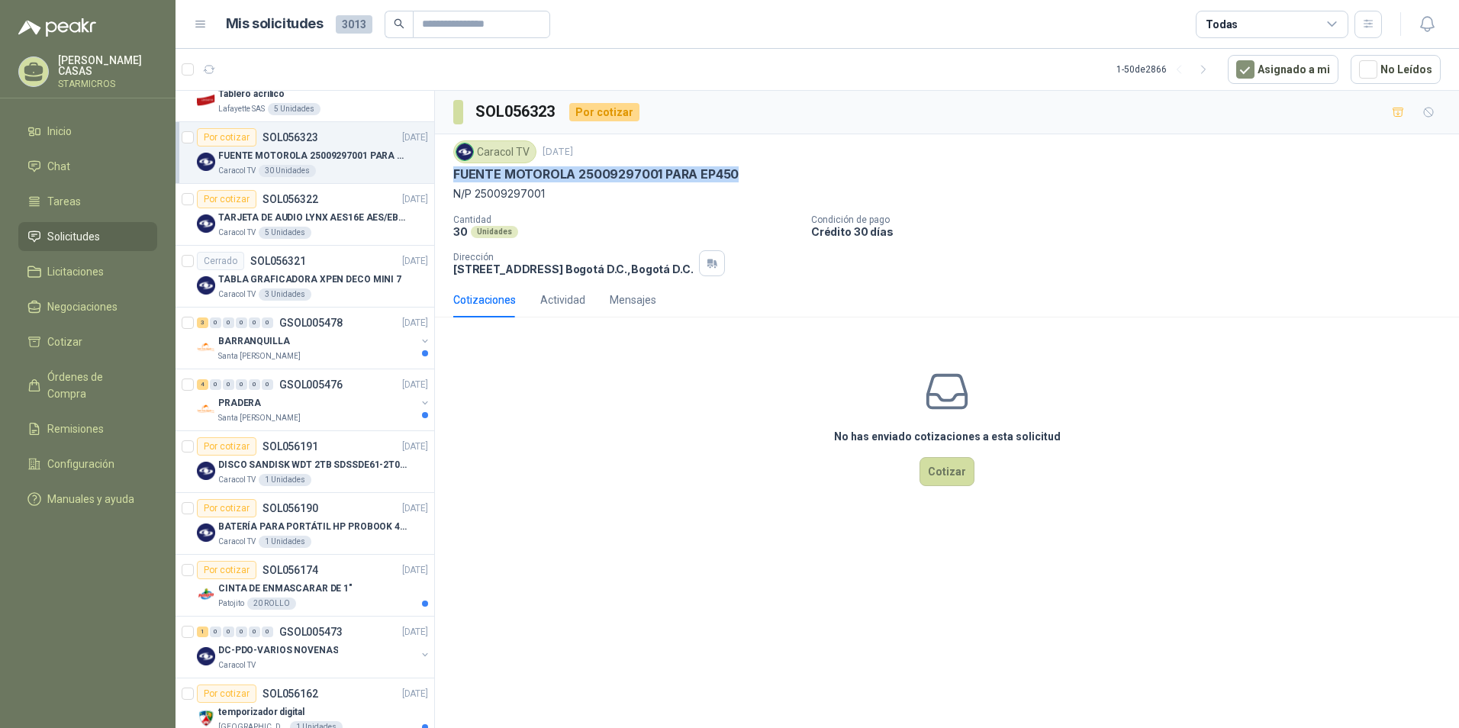
drag, startPoint x: 454, startPoint y: 172, endPoint x: 736, endPoint y: 173, distance: 282.3
click at [736, 173] on div "FUENTE MOTOROLA 25009297001 PARA EP450" at bounding box center [946, 174] width 987 height 16
copy p "FUENTE MOTOROLA 25009297001 PARA EP450"
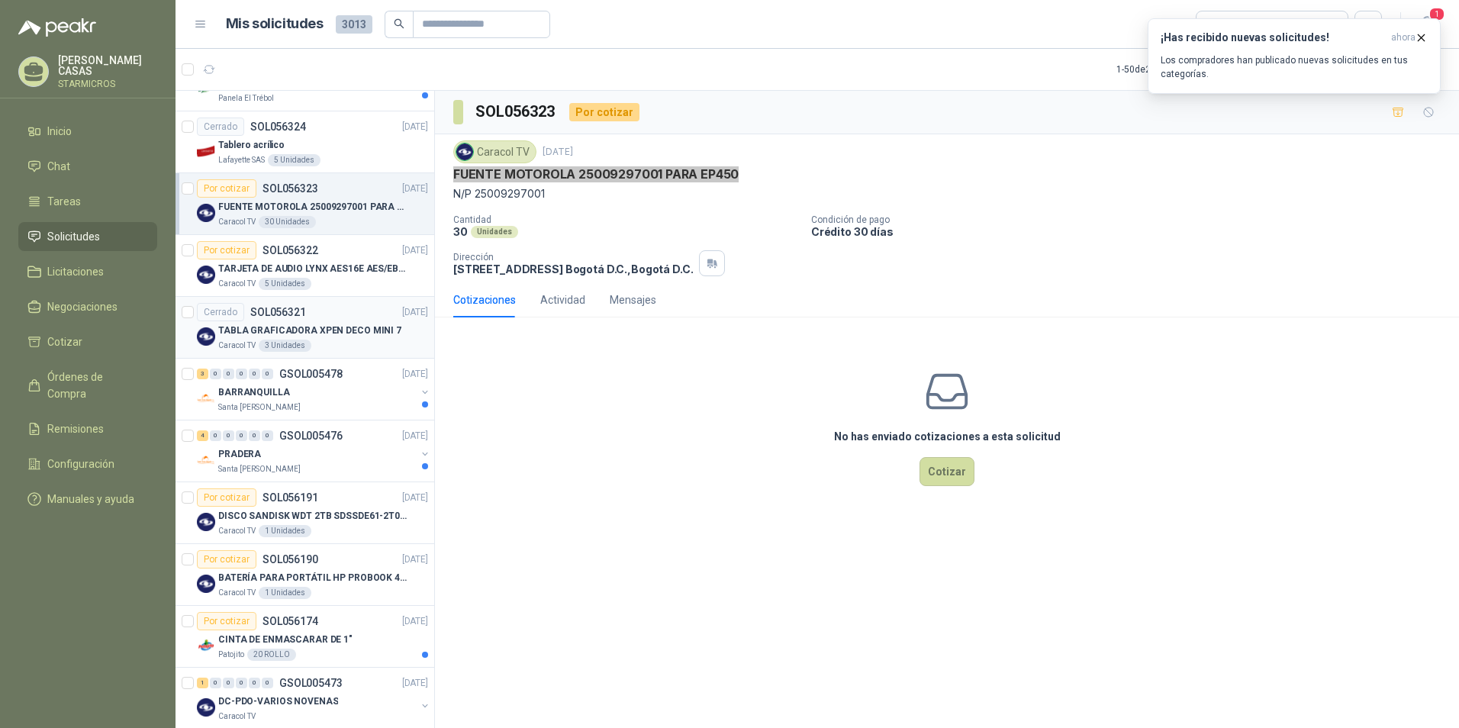
scroll to position [943, 0]
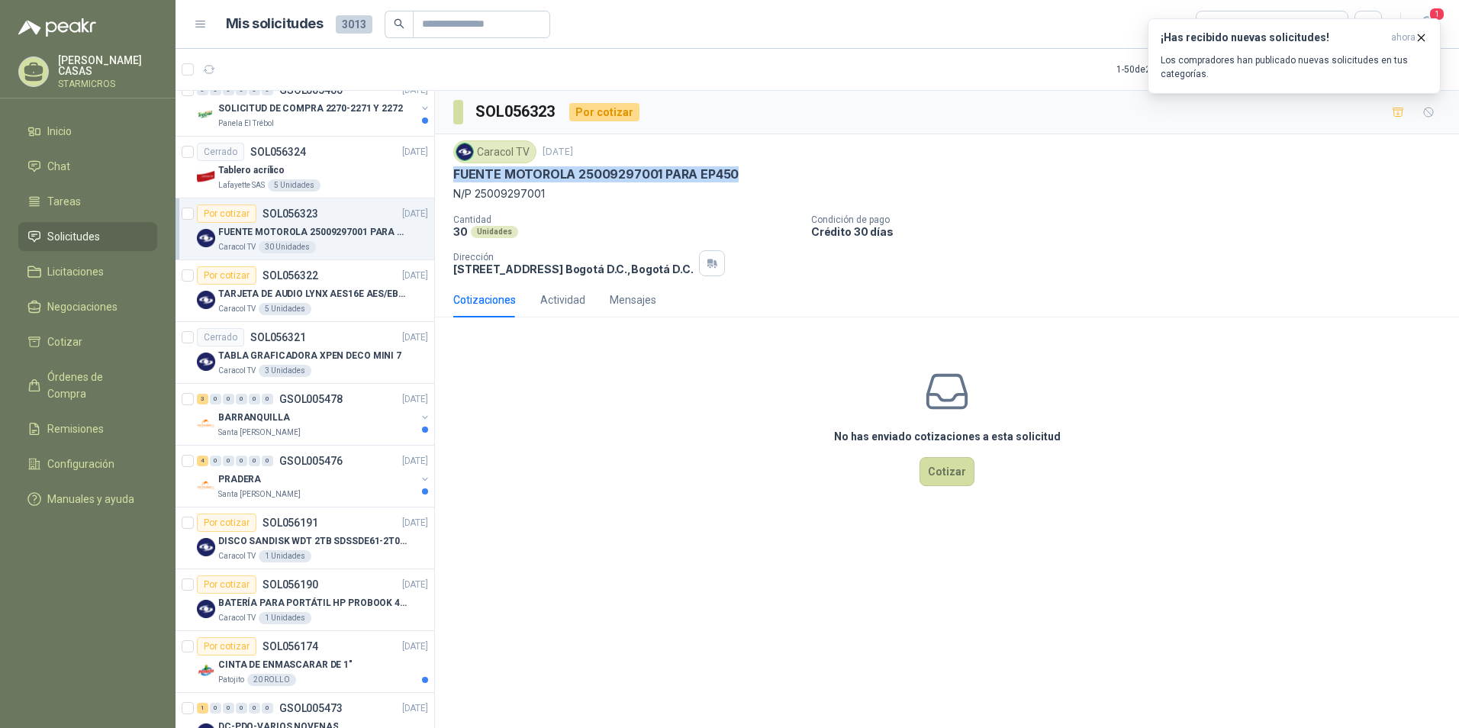
click at [363, 210] on div "Por cotizar SOL056323 [DATE]" at bounding box center [312, 213] width 231 height 18
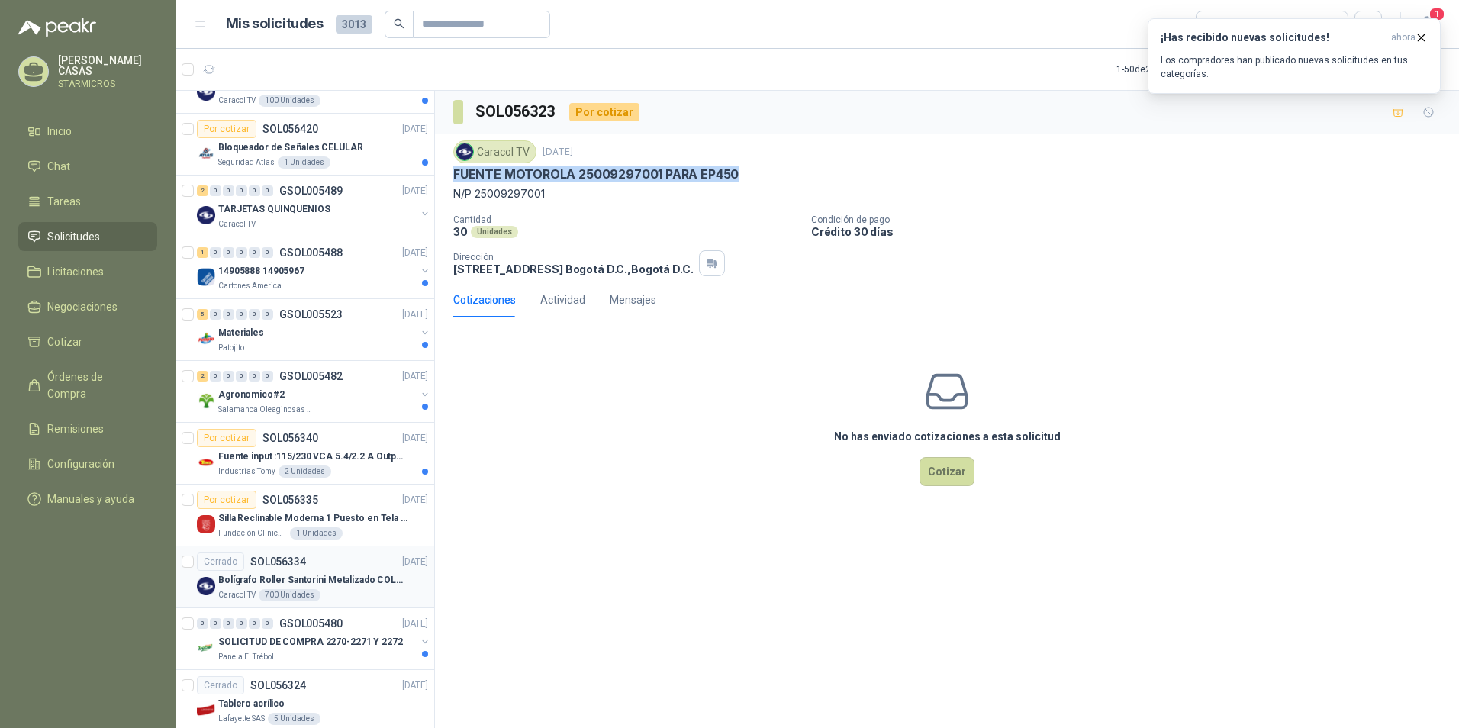
scroll to position [409, 0]
click at [372, 530] on div "Fundación Clínica Shaio 1 Unidades" at bounding box center [323, 534] width 210 height 12
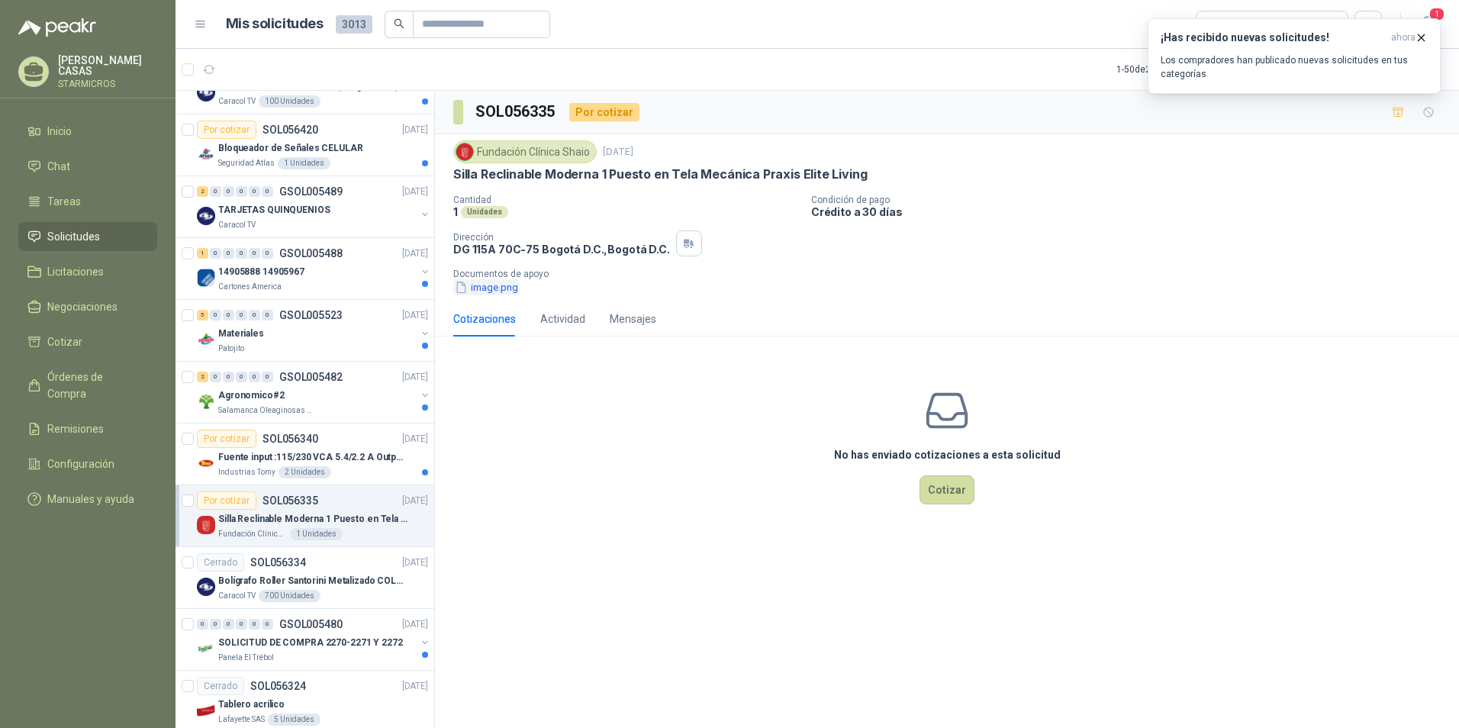
click at [487, 289] on button "image.png" at bounding box center [486, 287] width 66 height 16
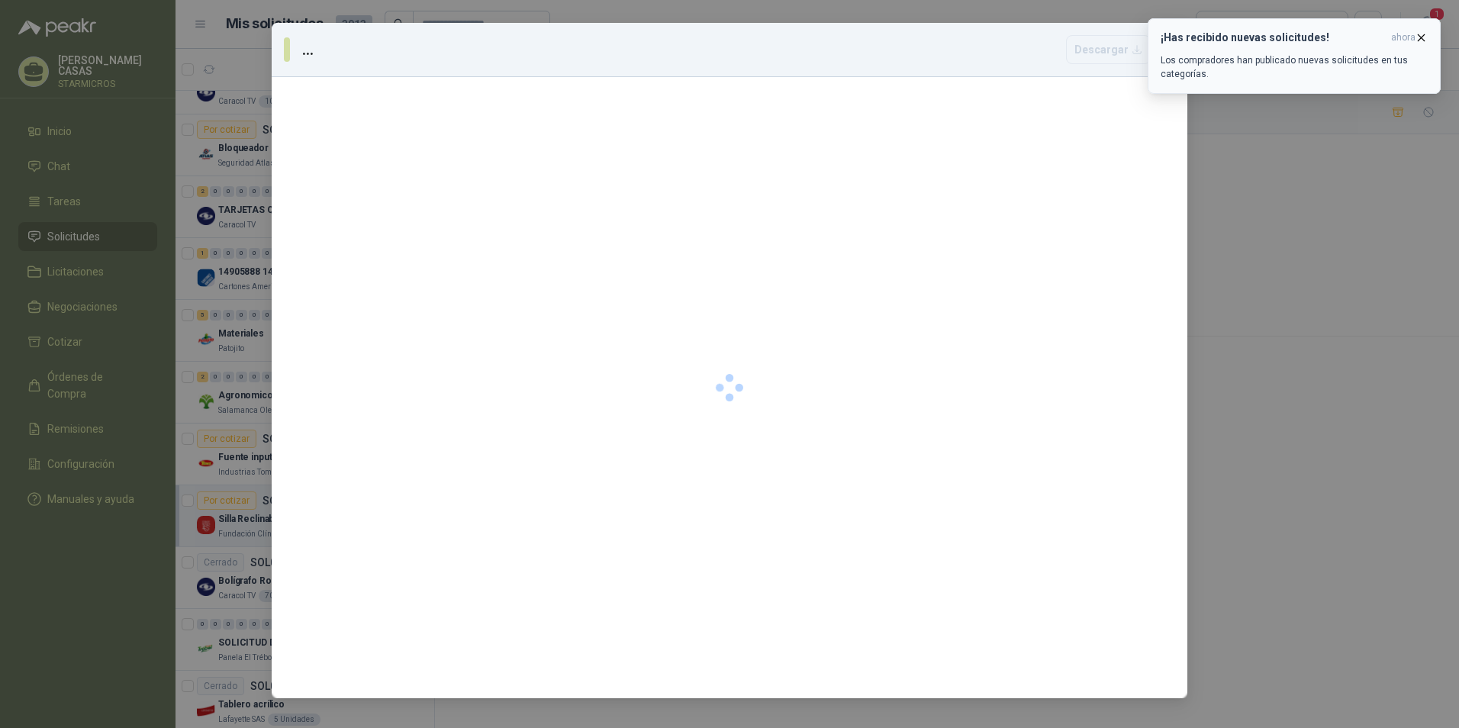
click at [1422, 37] on icon "button" at bounding box center [1421, 37] width 6 height 6
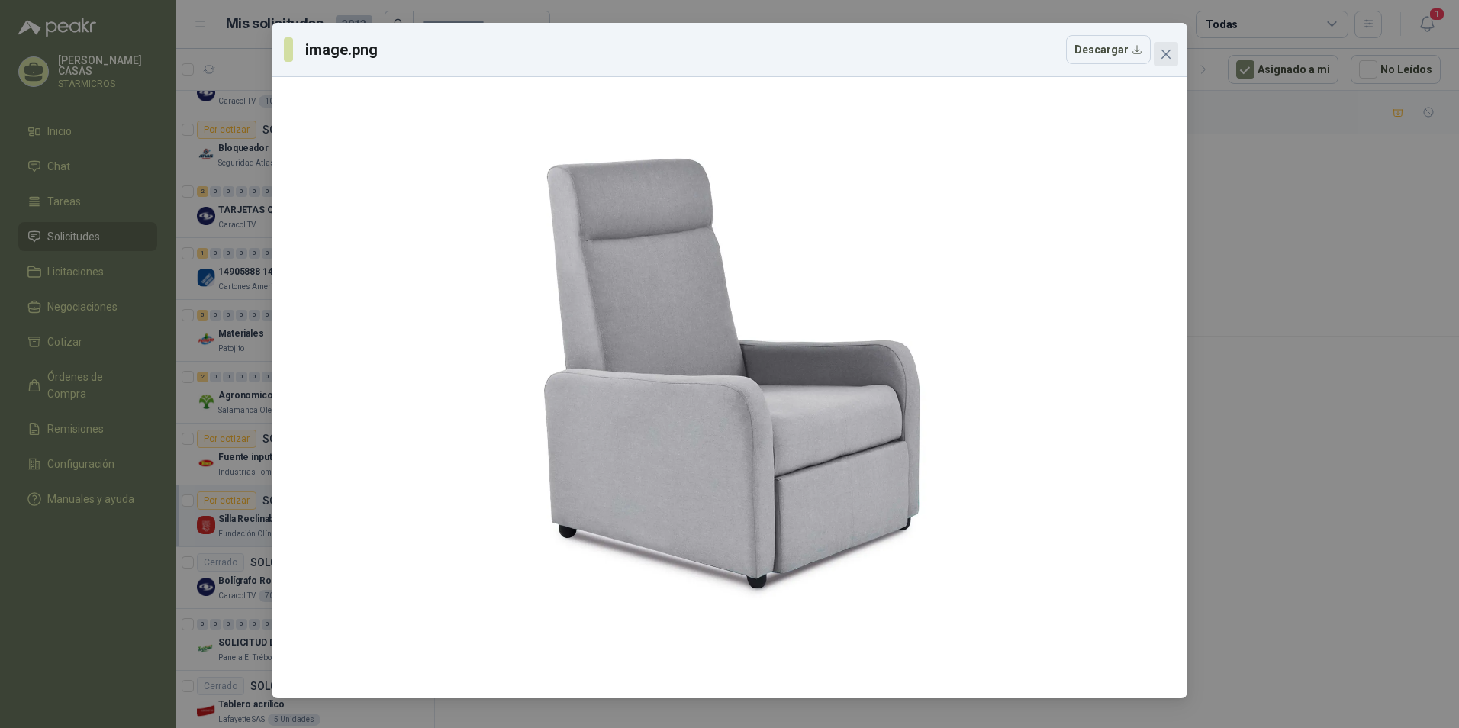
click at [1171, 50] on icon "close" at bounding box center [1166, 54] width 12 height 12
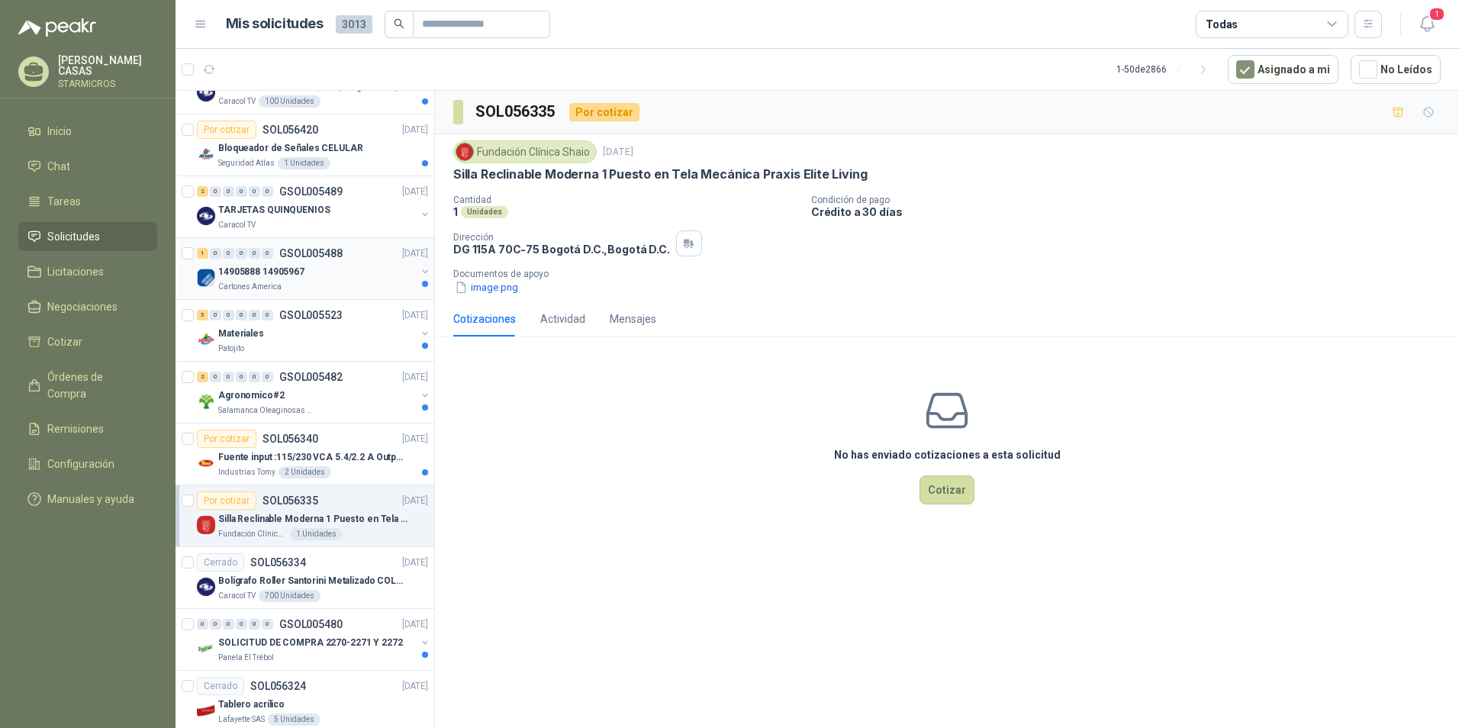
click at [278, 286] on p "Cartones America" at bounding box center [249, 287] width 63 height 12
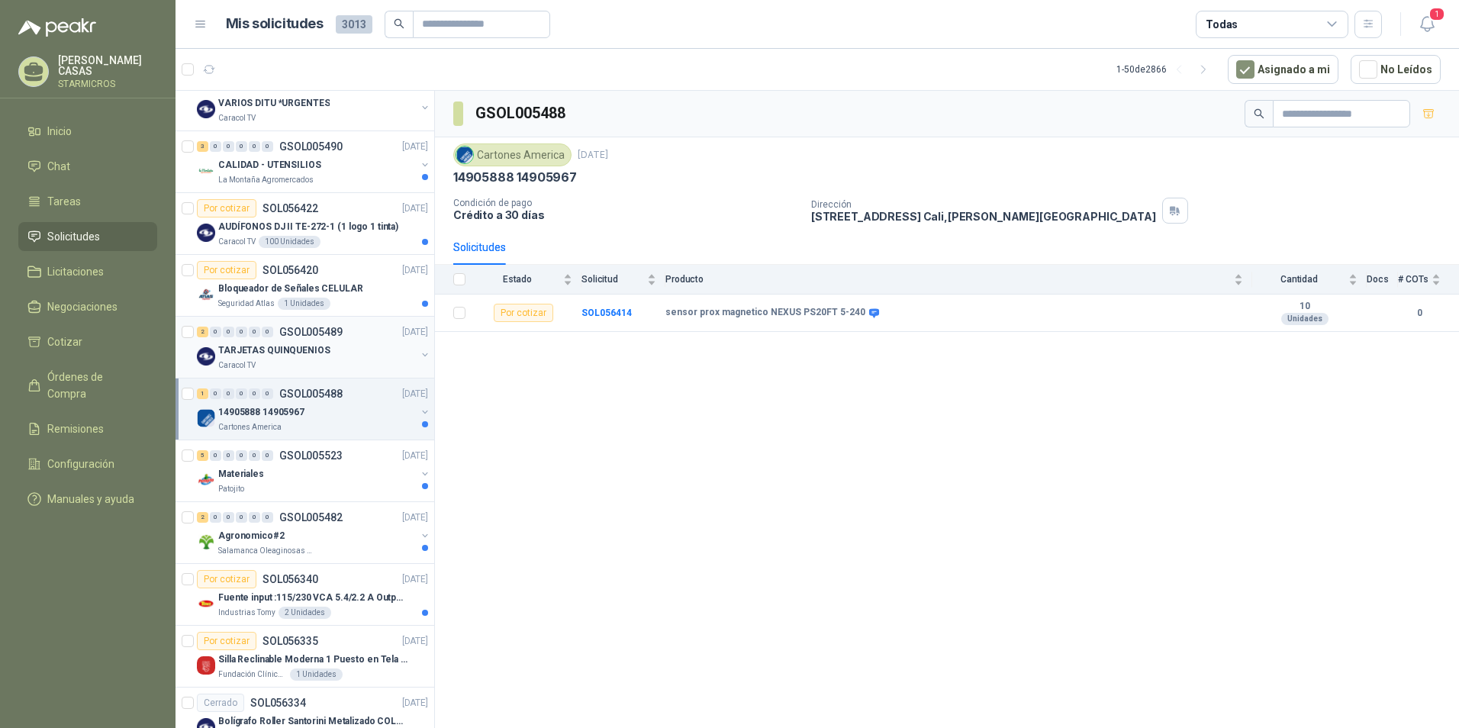
scroll to position [256, 0]
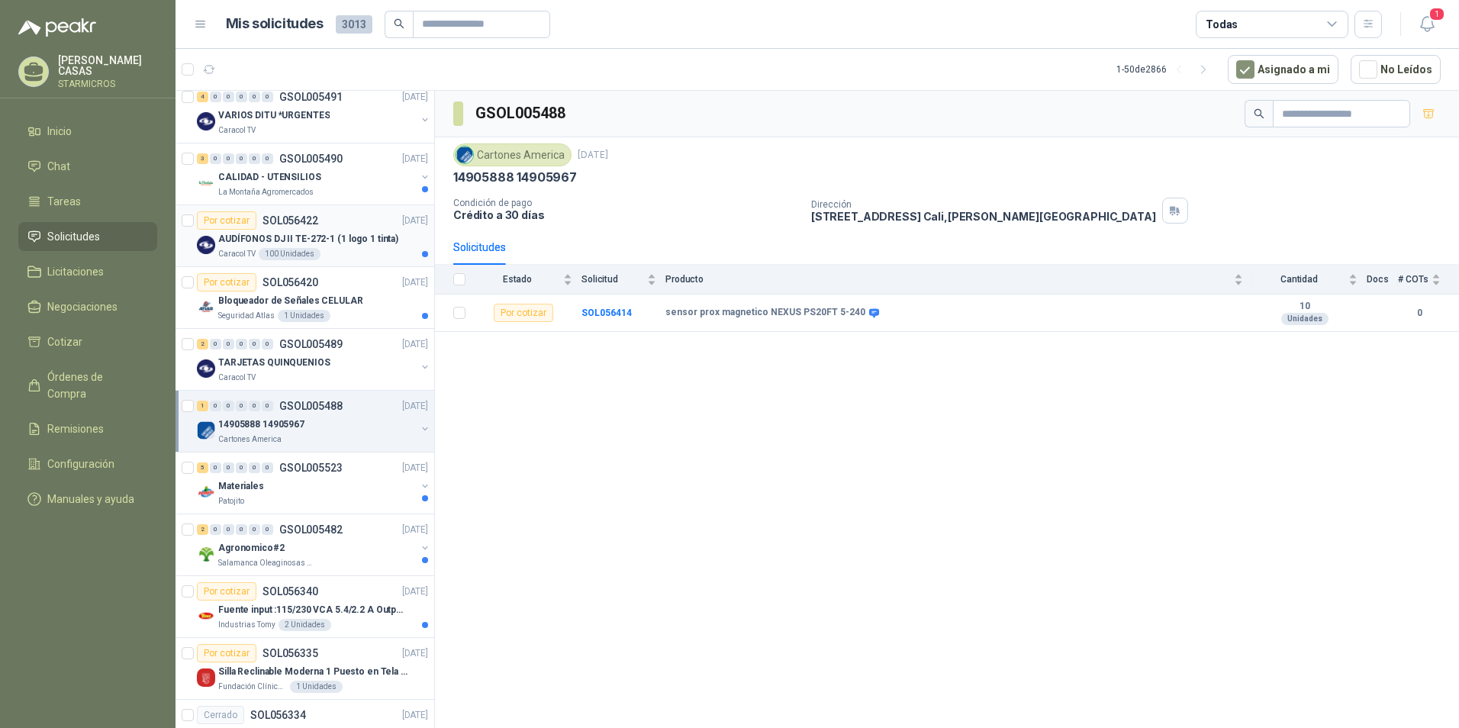
click at [340, 233] on p "AUDÍFONOS DJ II TE-272-1 (1 logo 1 tinta)" at bounding box center [308, 239] width 180 height 14
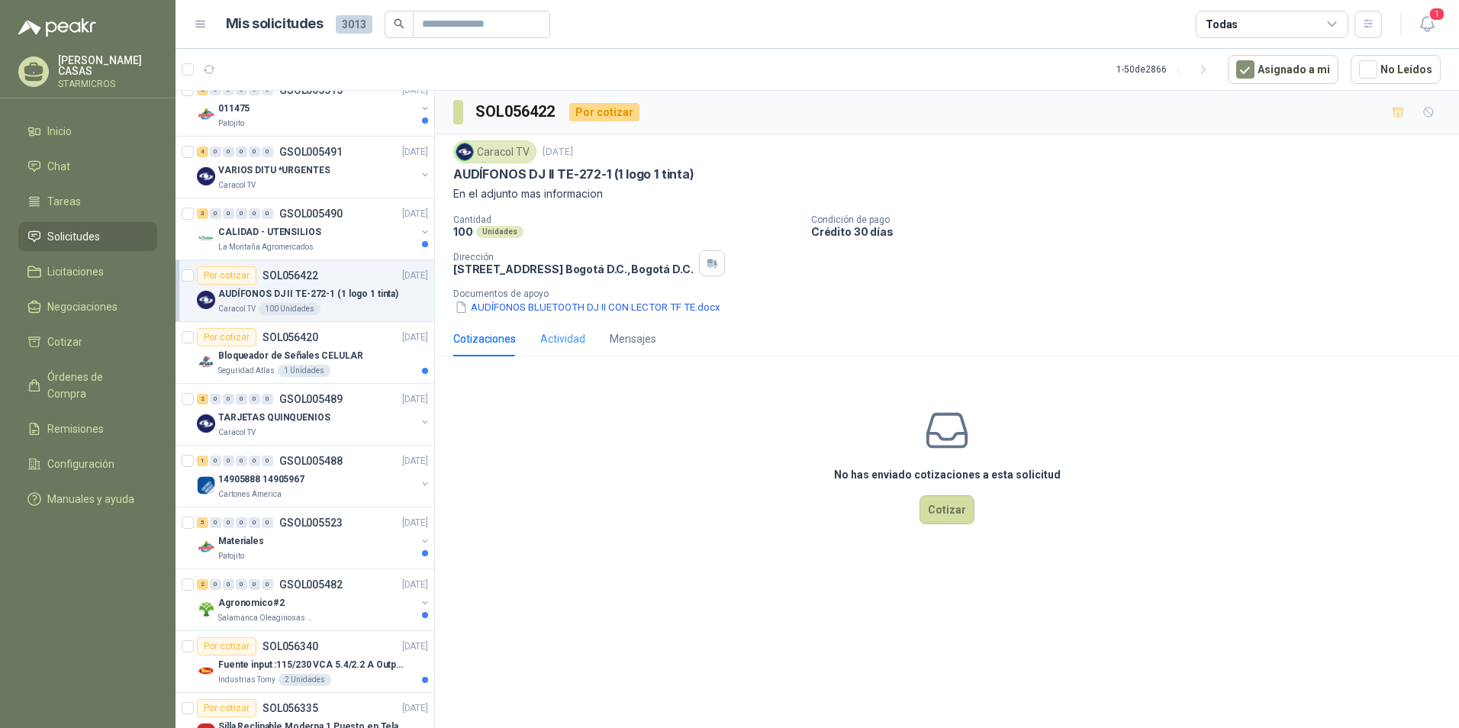
scroll to position [180, 0]
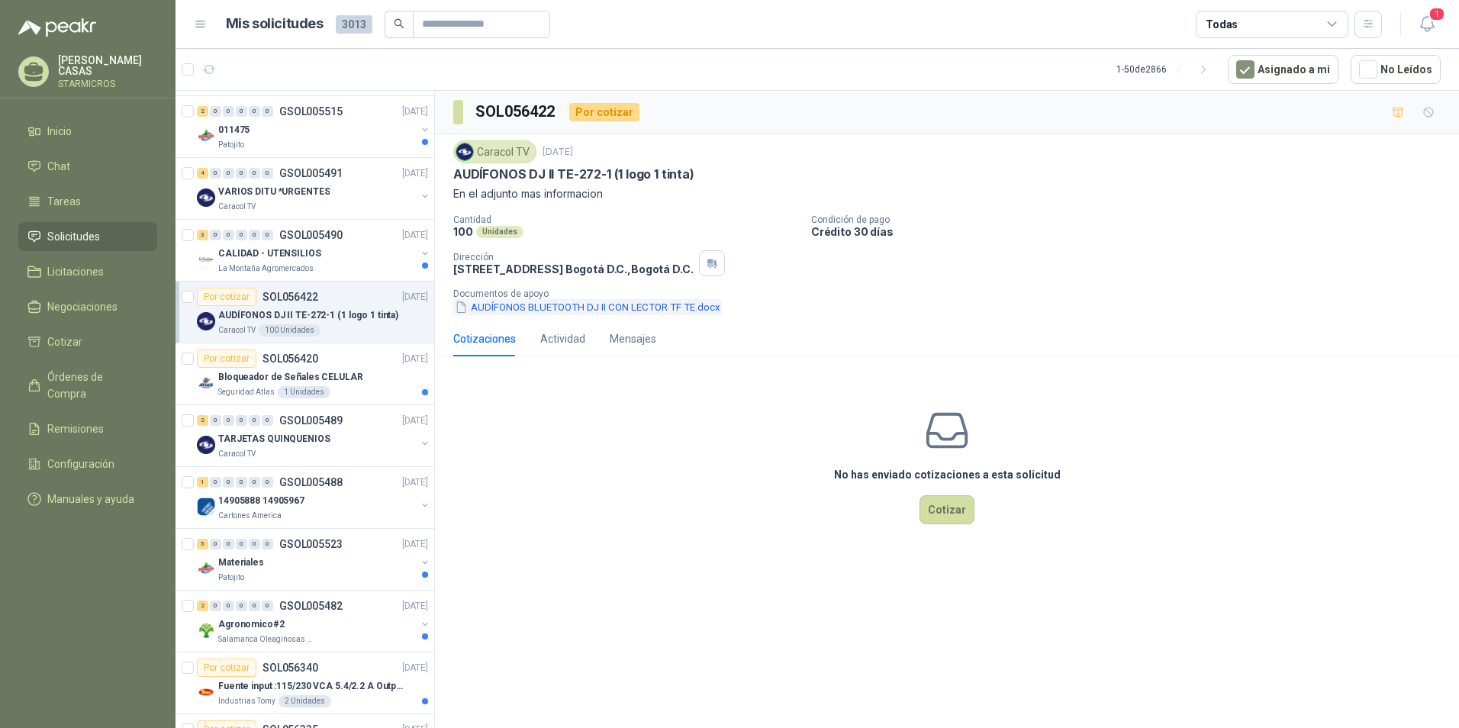
click at [618, 307] on button "AUDÍFONOS BLUETOOTH DJ II CON LECTOR TF TE.docx" at bounding box center [587, 307] width 269 height 16
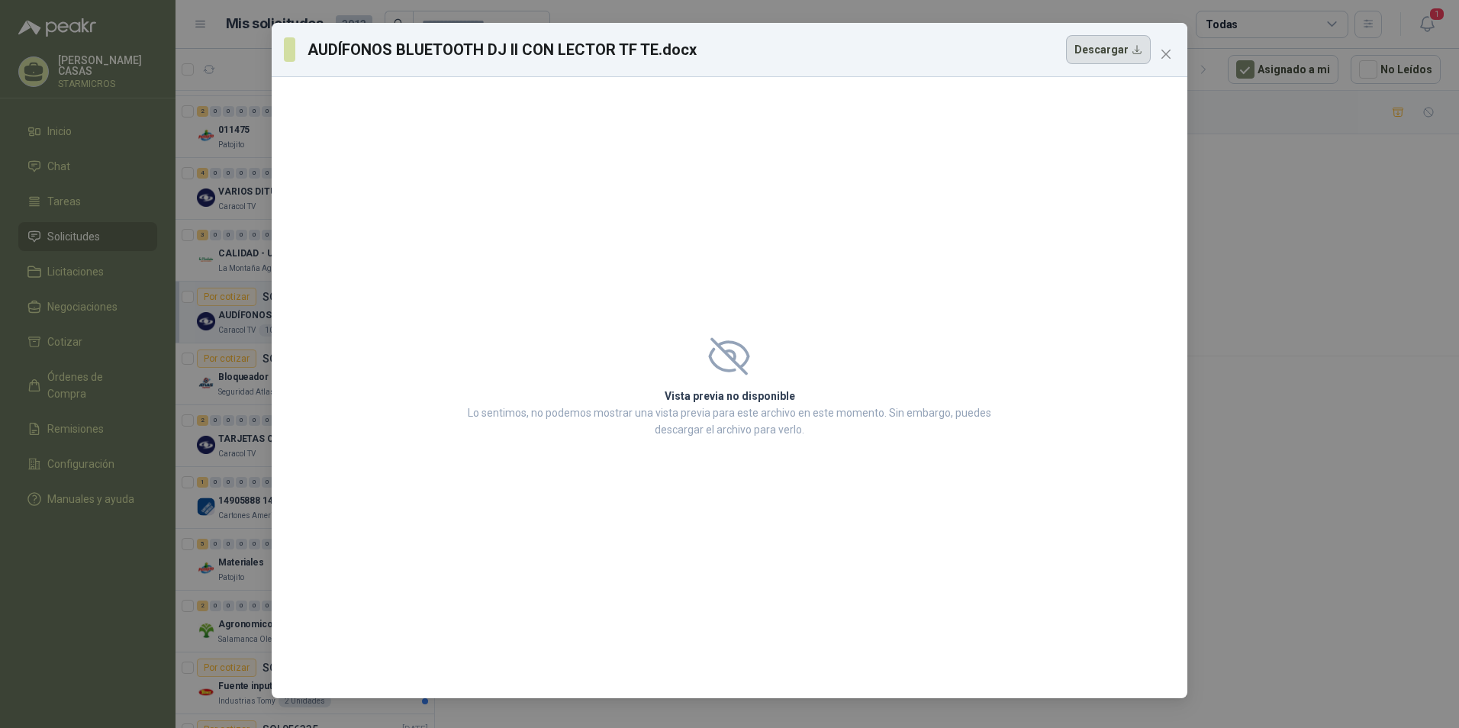
click at [1136, 56] on button "Descargar" at bounding box center [1108, 49] width 85 height 29
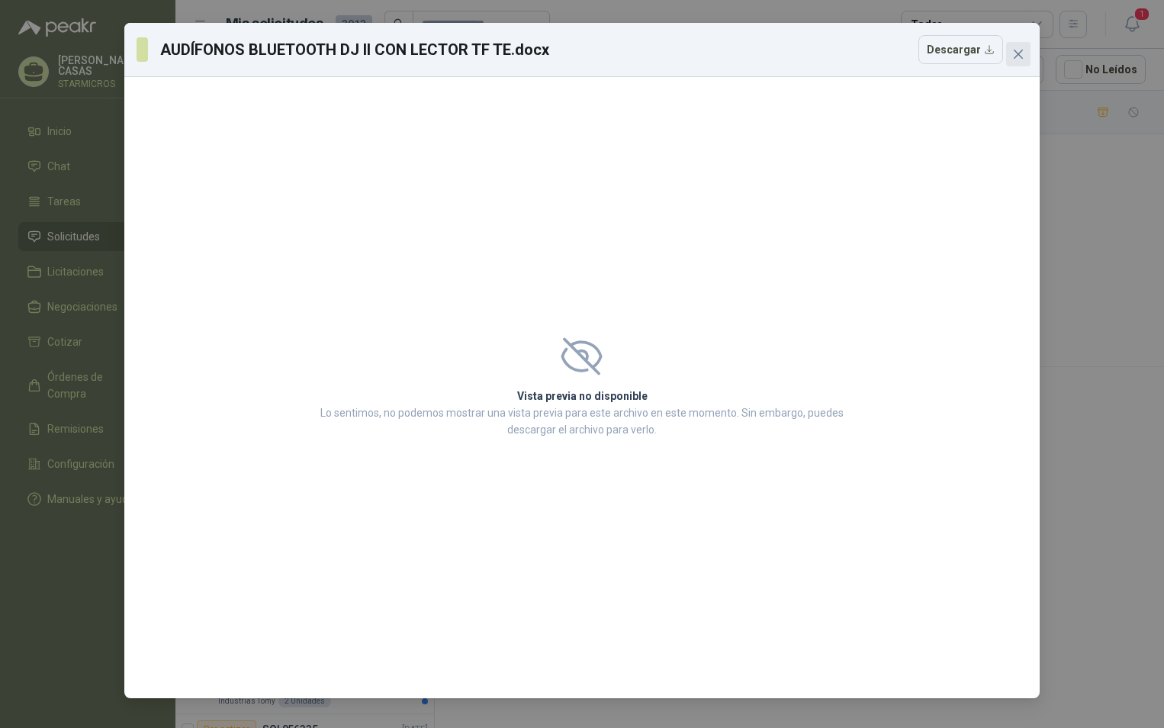
click at [1024, 56] on icon "close" at bounding box center [1018, 54] width 12 height 12
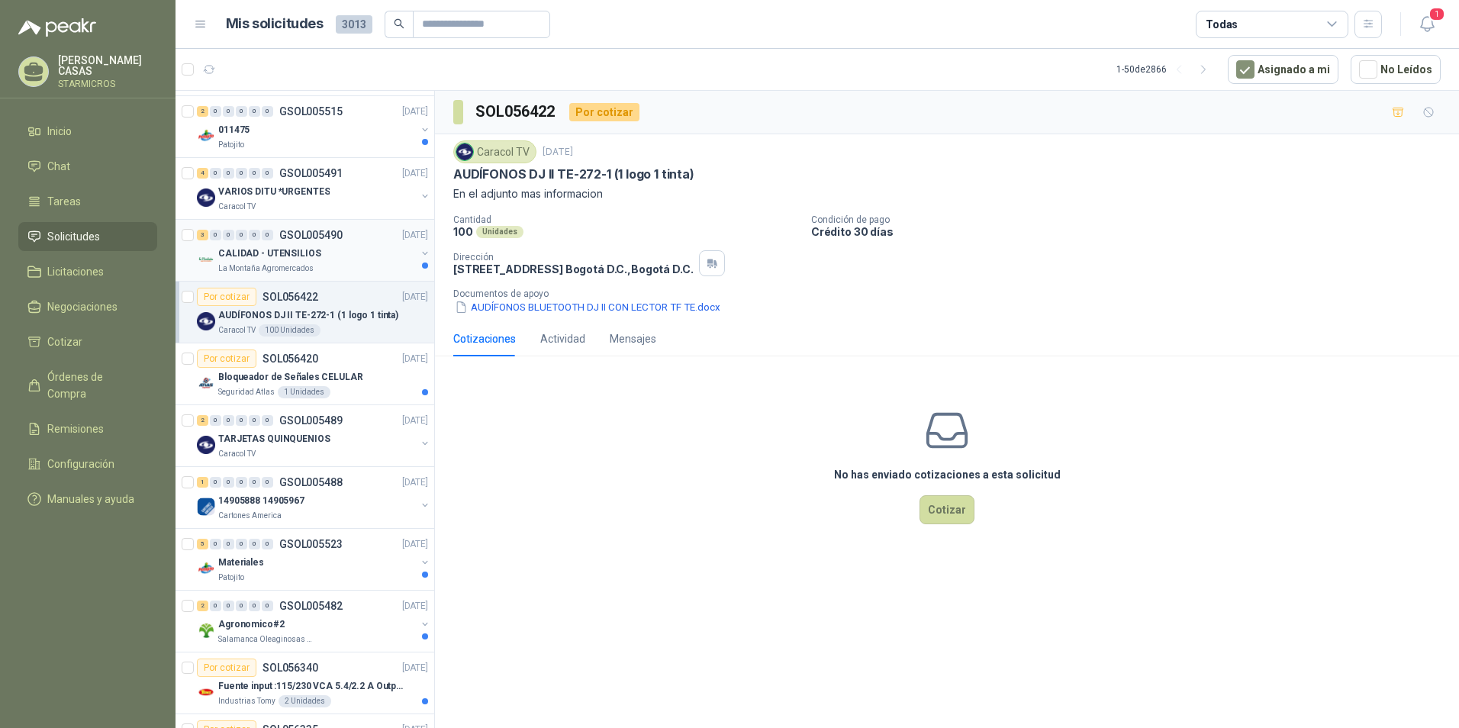
click at [235, 262] on div "CALIDAD - UTENSILIOS" at bounding box center [317, 253] width 198 height 18
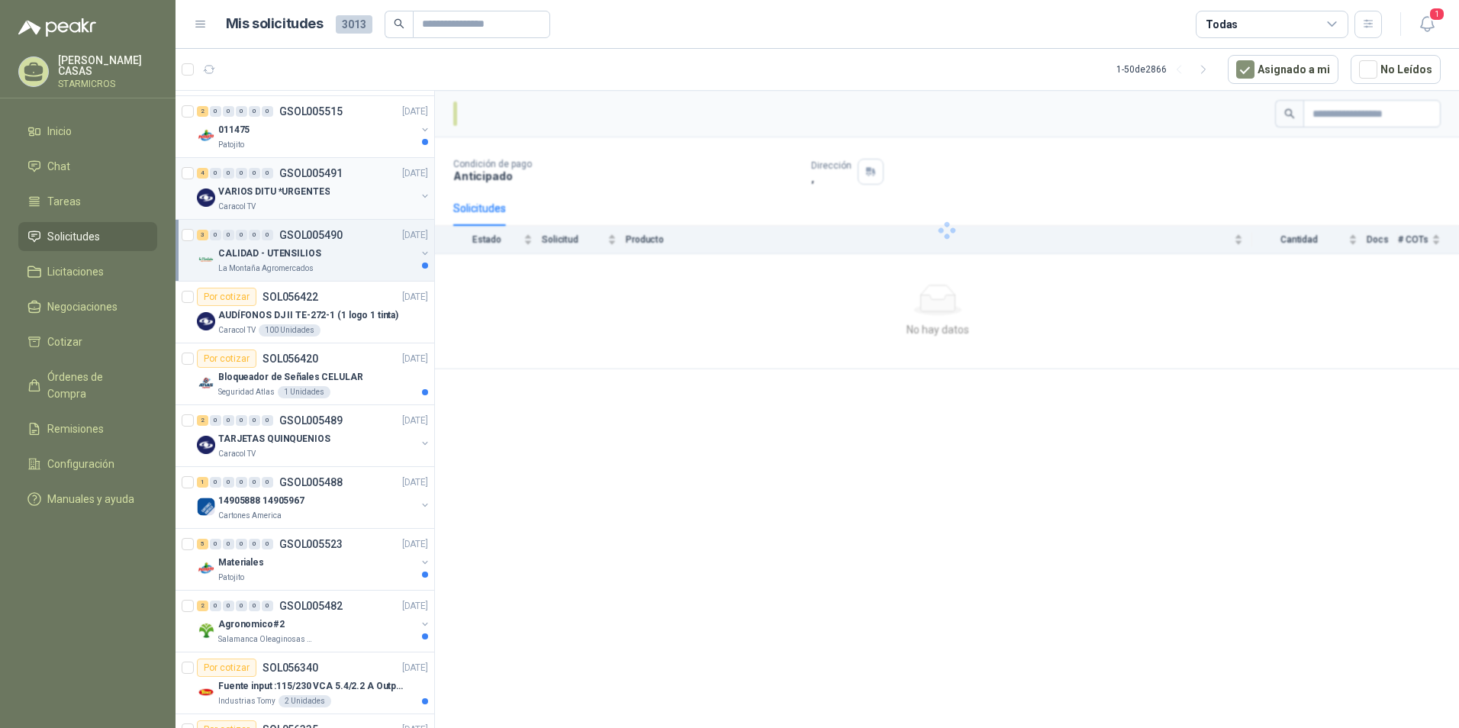
click at [304, 208] on div "Caracol TV" at bounding box center [317, 207] width 198 height 12
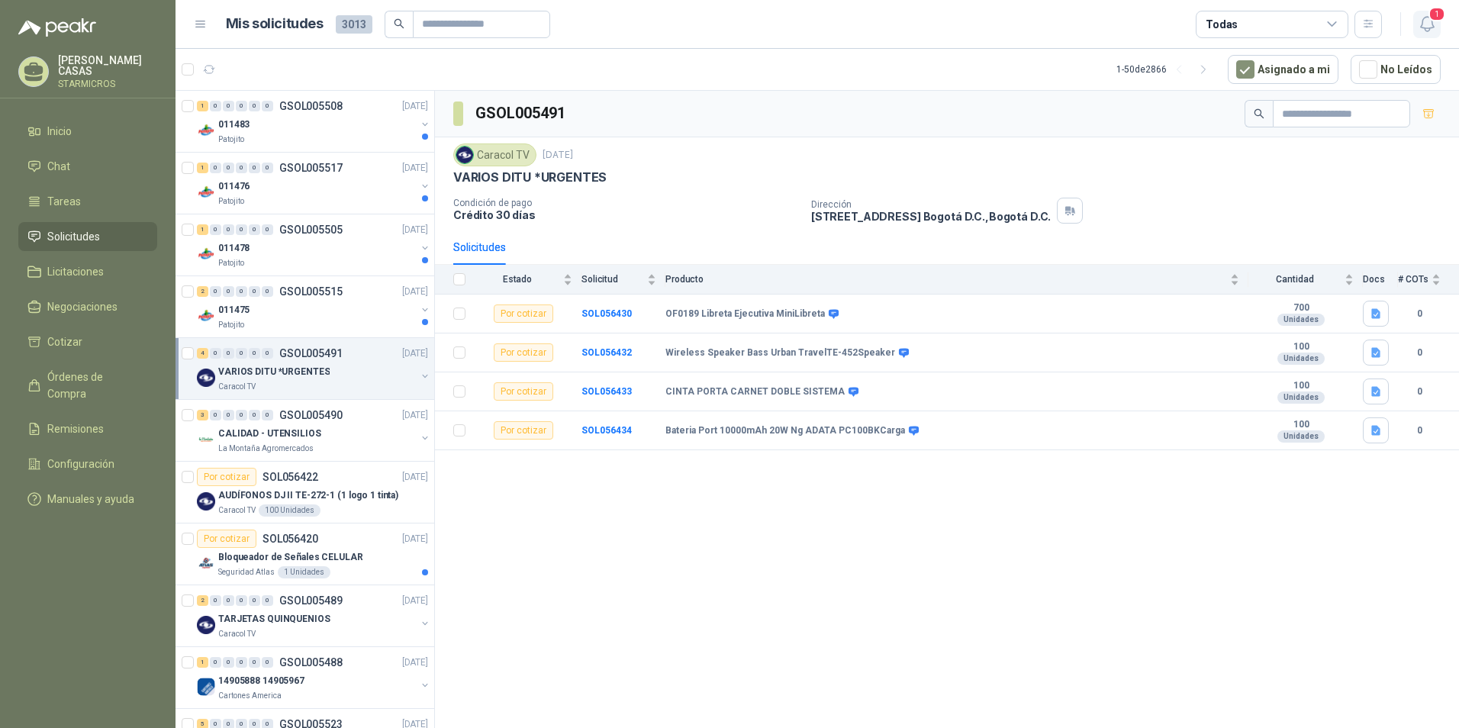
click at [1438, 14] on span "1" at bounding box center [1436, 14] width 17 height 14
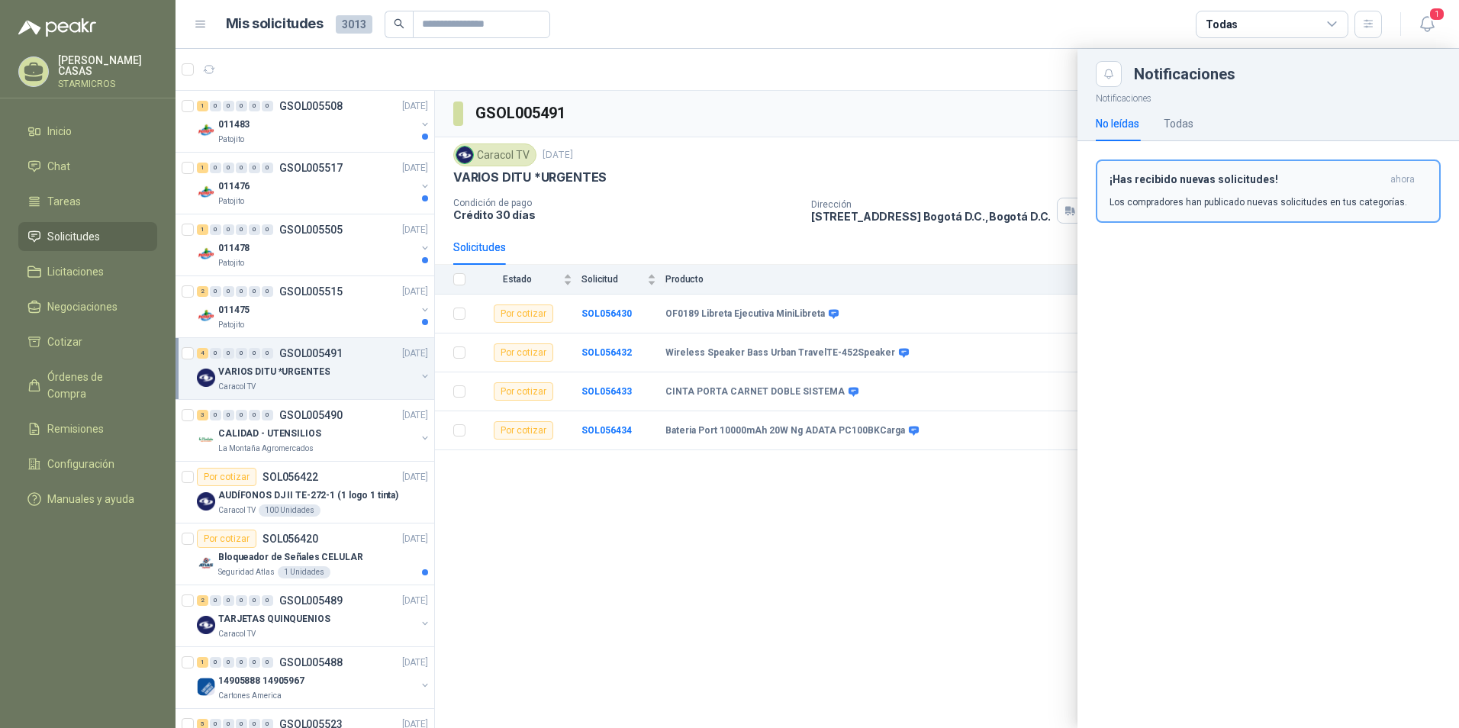
click at [1212, 207] on p "Los compradores han publicado nuevas solicitudes en tus categorías." at bounding box center [1258, 202] width 298 height 14
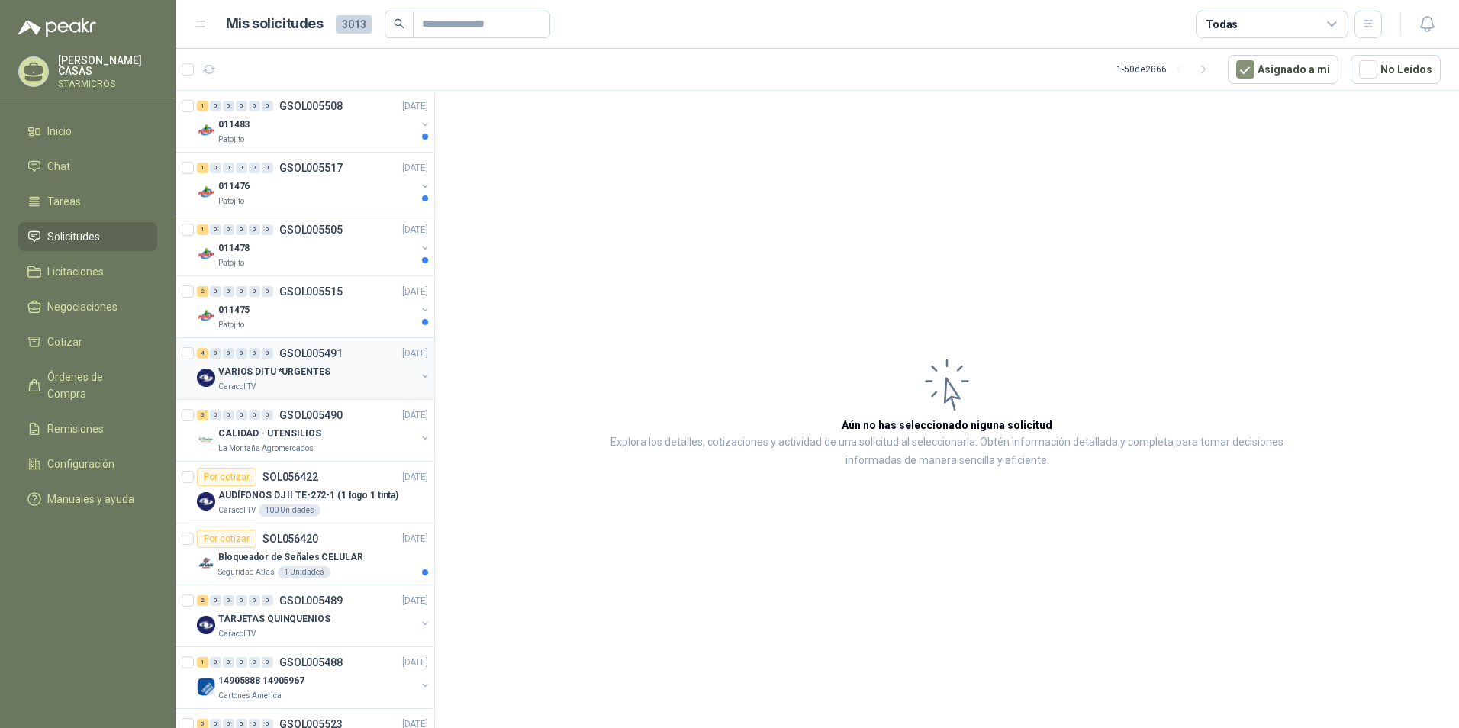
click at [349, 372] on div "VARIOS DITU *URGENTES" at bounding box center [317, 371] width 198 height 18
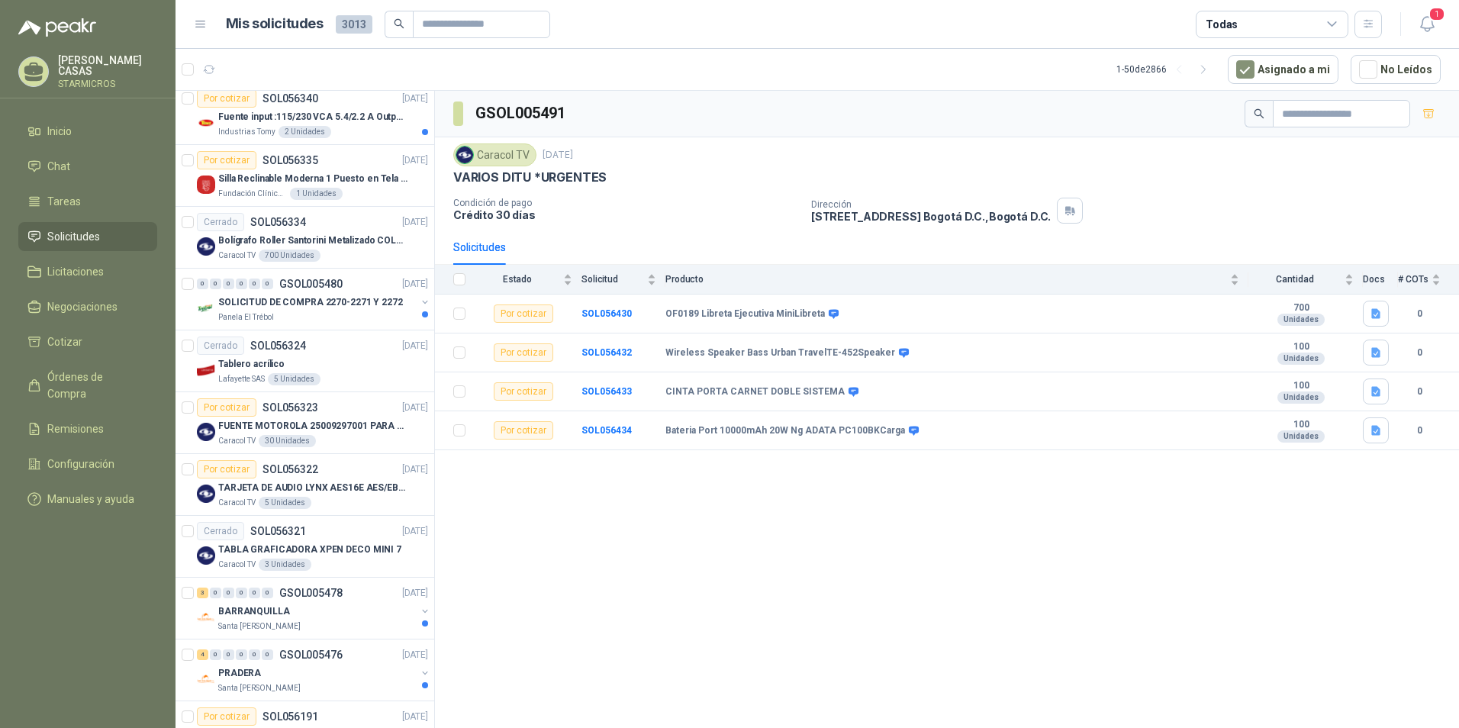
scroll to position [763, 0]
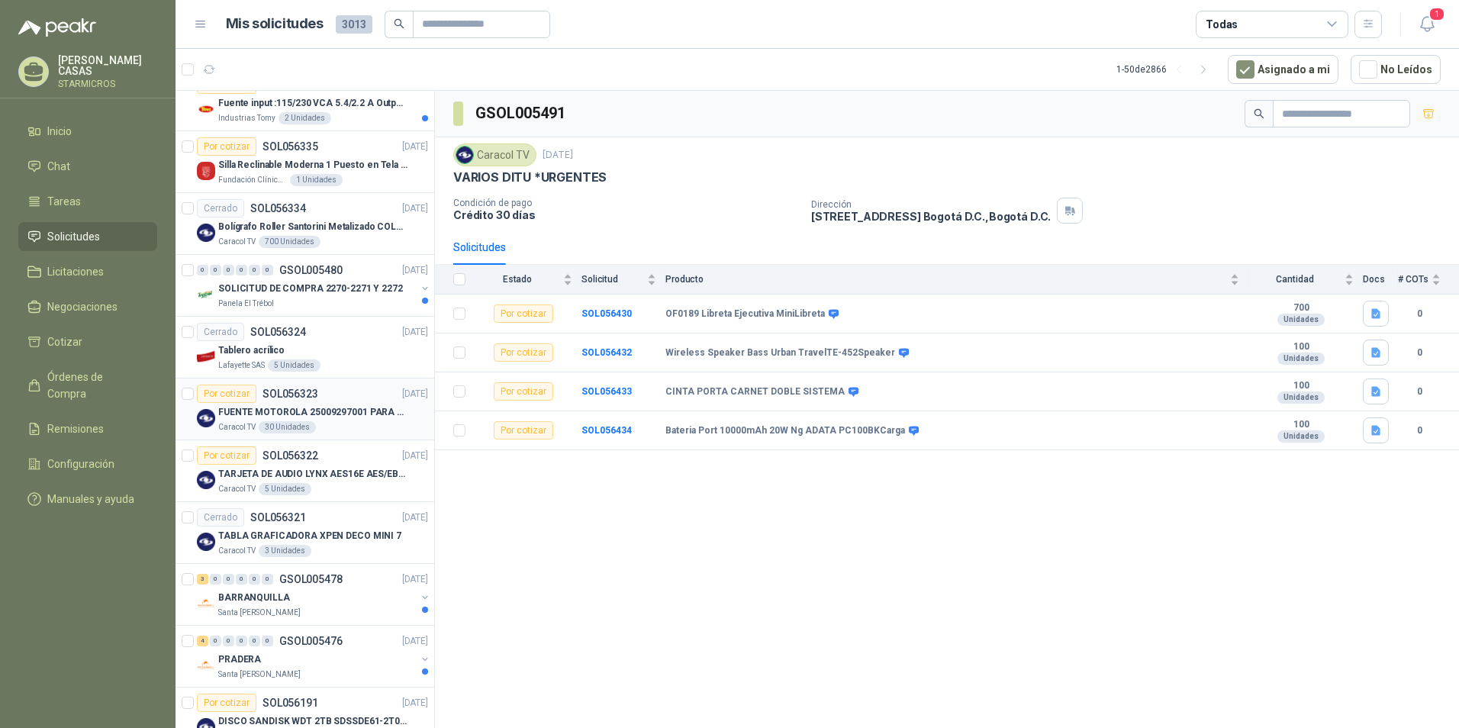
click at [337, 409] on p "FUENTE MOTOROLA 25009297001 PARA EP450" at bounding box center [313, 412] width 190 height 14
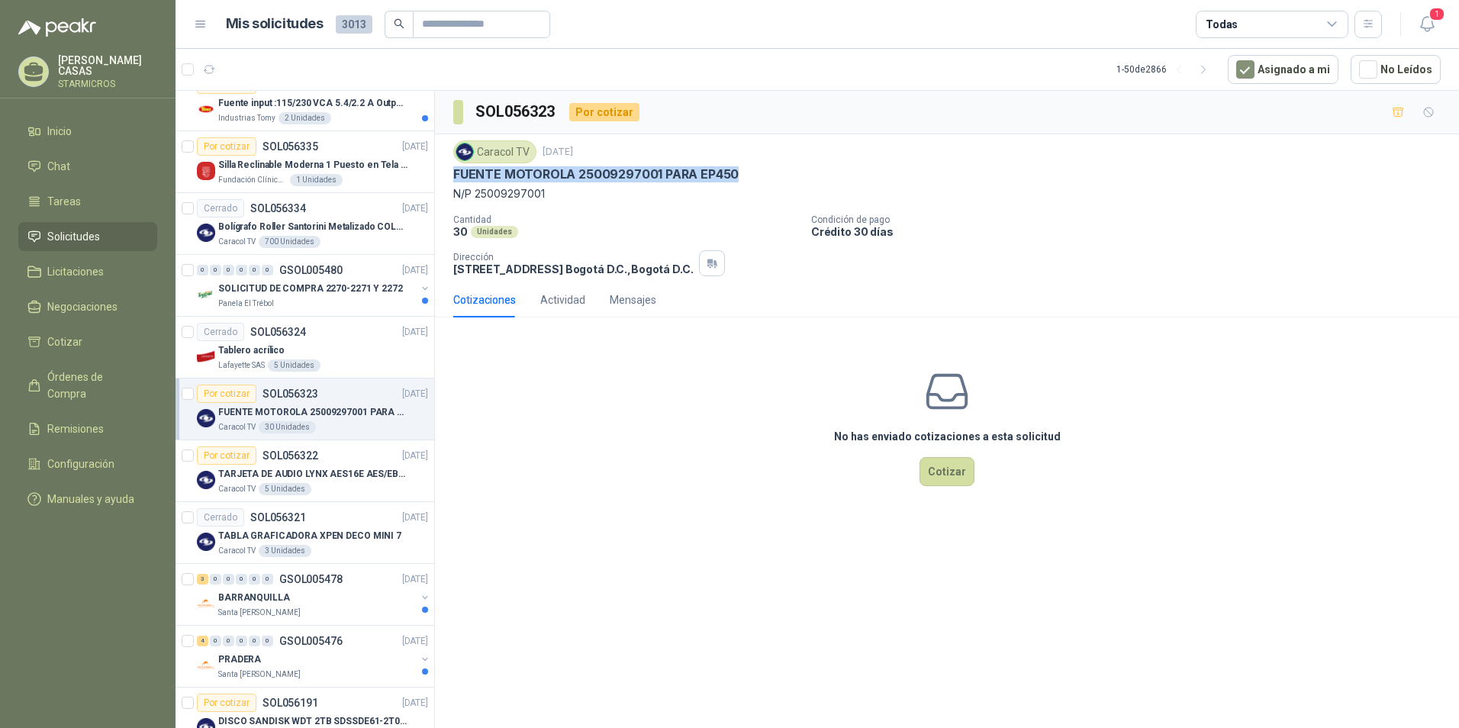
drag, startPoint x: 450, startPoint y: 173, endPoint x: 754, endPoint y: 176, distance: 303.7
click at [754, 176] on div "Caracol TV [DATE] FUENTE MOTOROLA 25009297001 PARA EP450 N/P 25009297001 Cantid…" at bounding box center [947, 208] width 1024 height 148
copy p "FUENTE MOTOROLA 25009297001 PARA EP450"
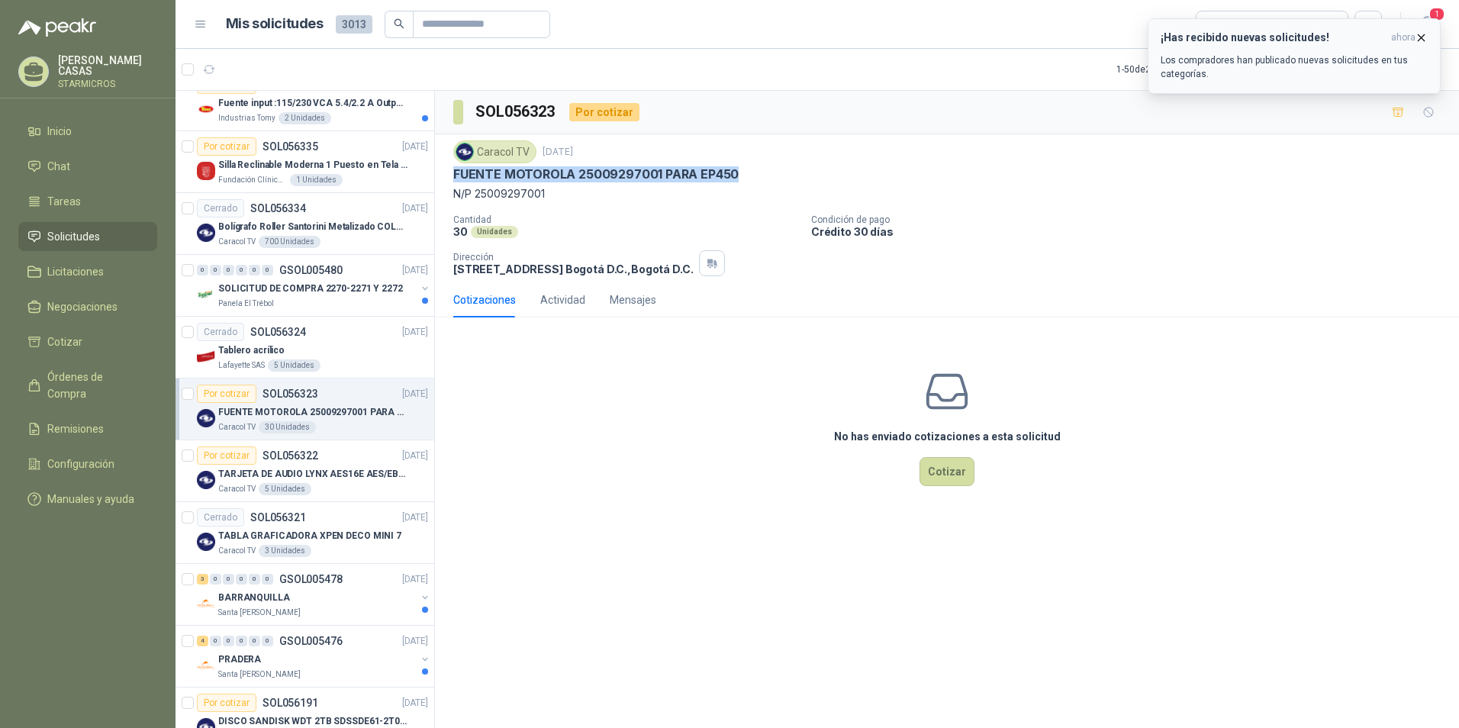
click at [1255, 34] on h3 "¡Has recibido nuevas solicitudes!" at bounding box center [1272, 37] width 224 height 13
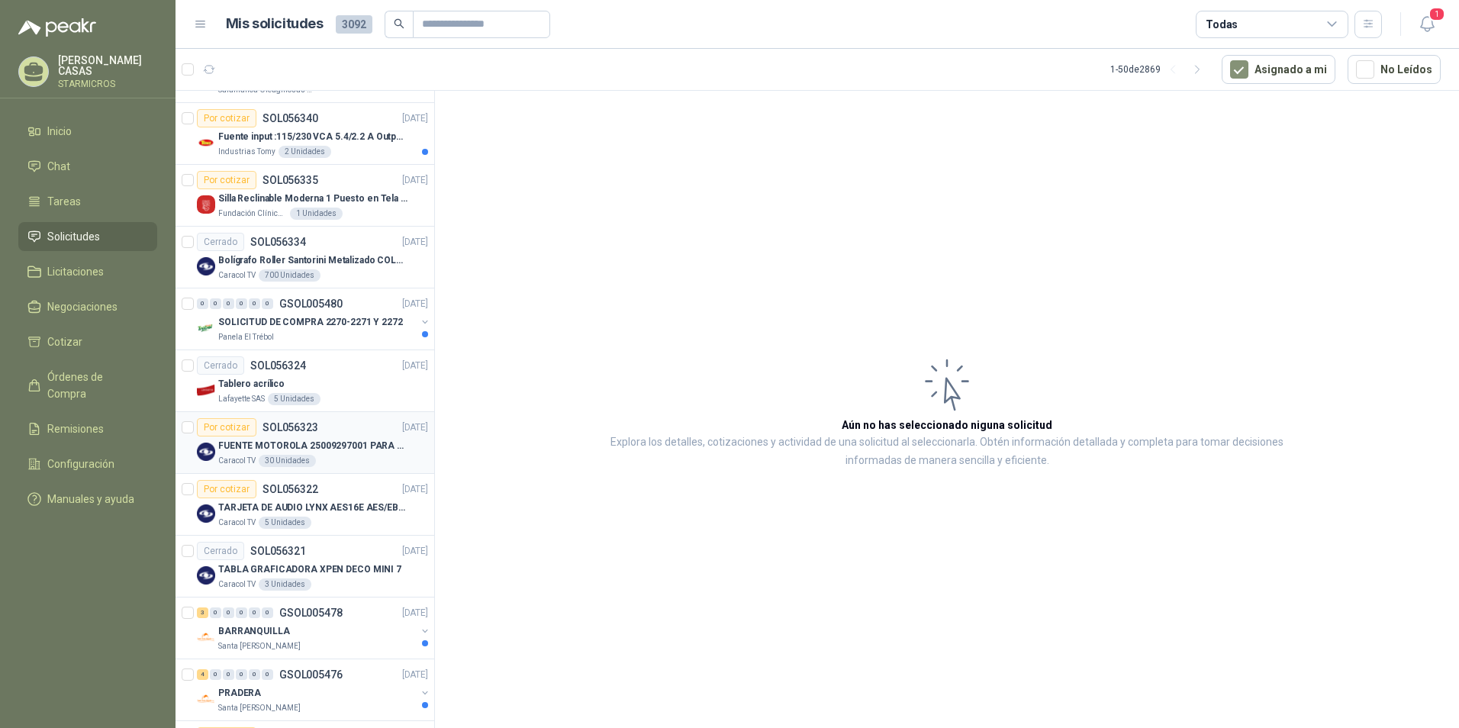
scroll to position [916, 0]
click at [360, 454] on div "Caracol TV 30 Unidades" at bounding box center [323, 460] width 210 height 12
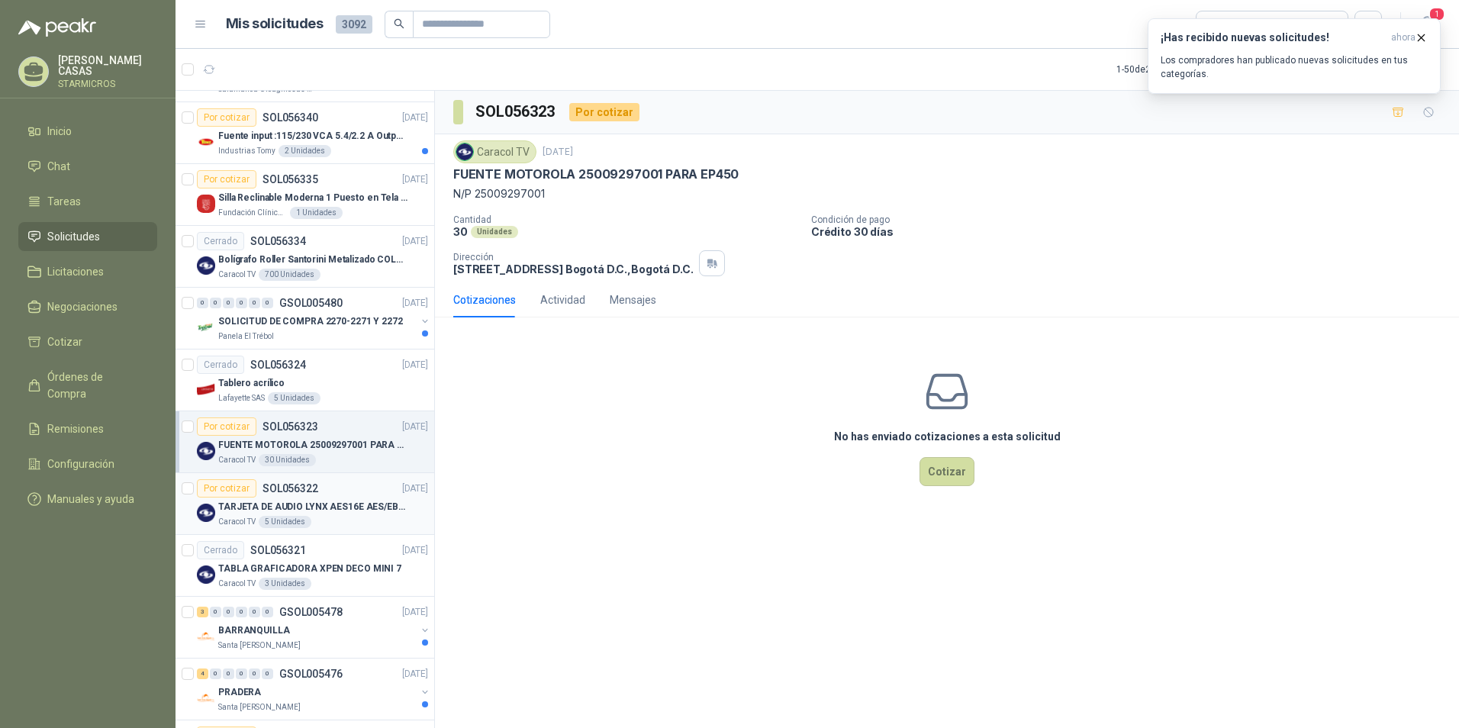
click at [330, 507] on p "TARJETA DE AUDIO LYNX AES16E AES/EBU PCI" at bounding box center [313, 507] width 190 height 14
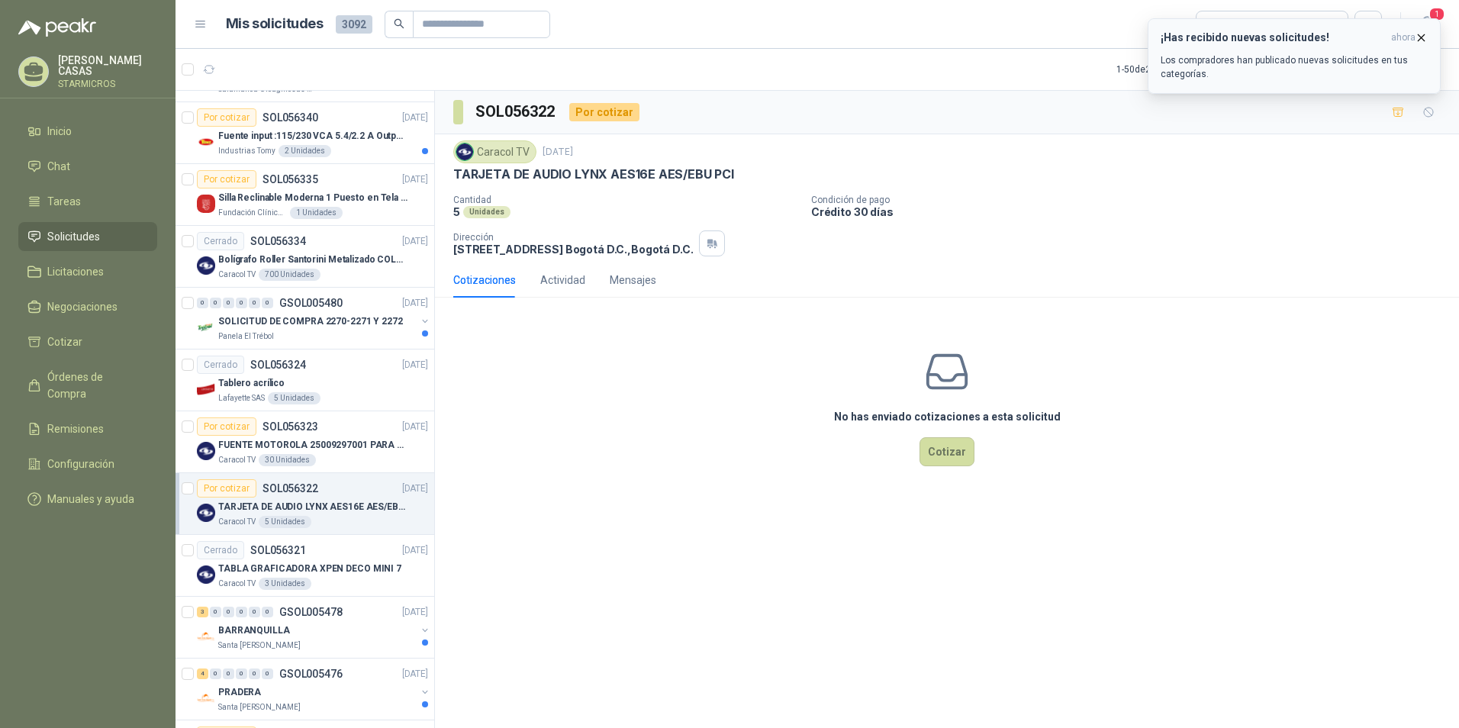
click at [1315, 72] on p "Los compradores han publicado nuevas solicitudes en tus categorías." at bounding box center [1293, 66] width 267 height 27
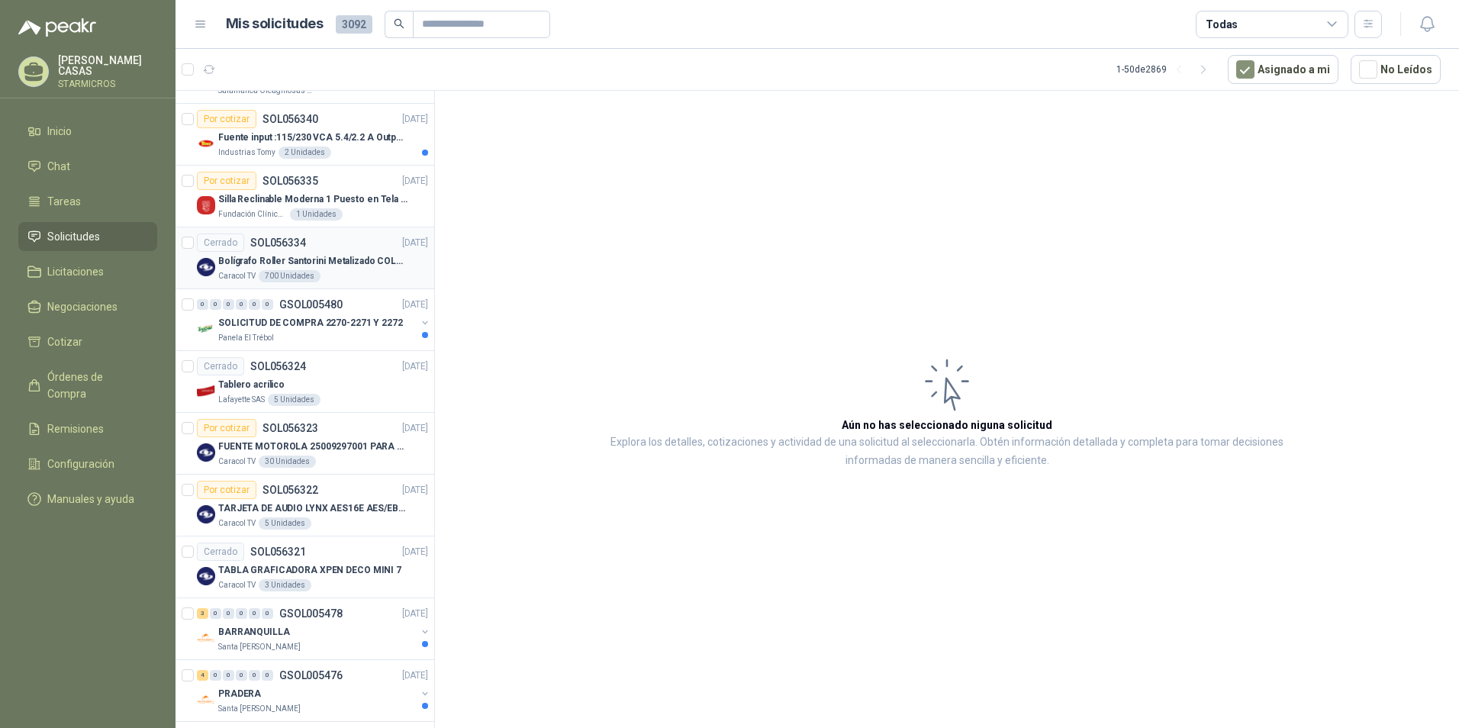
scroll to position [916, 0]
click at [347, 442] on p "FUENTE MOTOROLA 25009297001 PARA EP450" at bounding box center [313, 445] width 190 height 14
click at [336, 497] on div "Por cotizar SOL056322 16/09/25" at bounding box center [312, 488] width 231 height 18
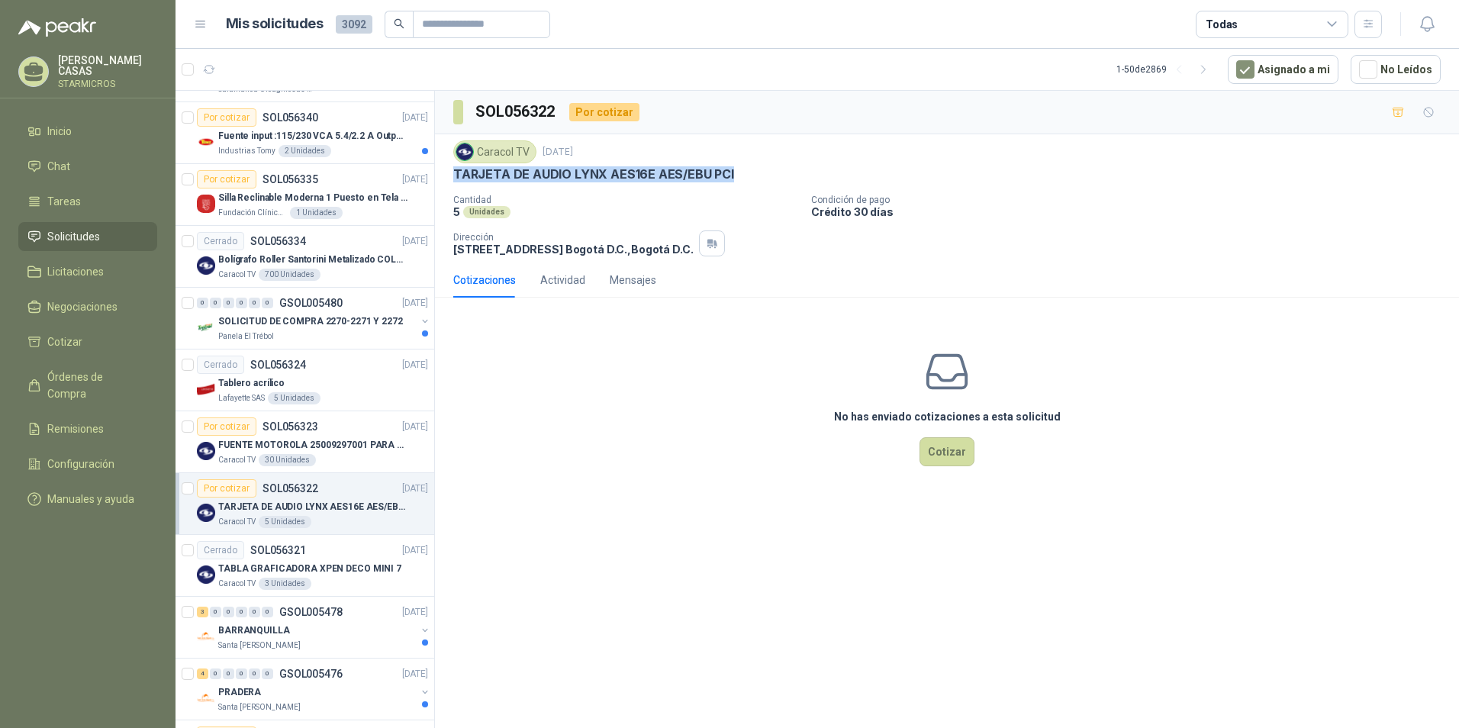
drag, startPoint x: 452, startPoint y: 172, endPoint x: 736, endPoint y: 172, distance: 284.6
click at [736, 172] on div "Caracol TV 16 sept, 2025 TARJETA DE AUDIO LYNX AES16E AES/EBU PCI Cantidad 5 Un…" at bounding box center [947, 198] width 1024 height 128
copy p "TARJETA DE AUDIO LYNX AES16E AES/EBU PCI"
click at [648, 521] on div "SOL056322 Por cotizar Caracol TV 16 sept, 2025 TARJETA DE AUDIO LYNX AES16E AES…" at bounding box center [947, 412] width 1024 height 642
